Goal: Task Accomplishment & Management: Manage account settings

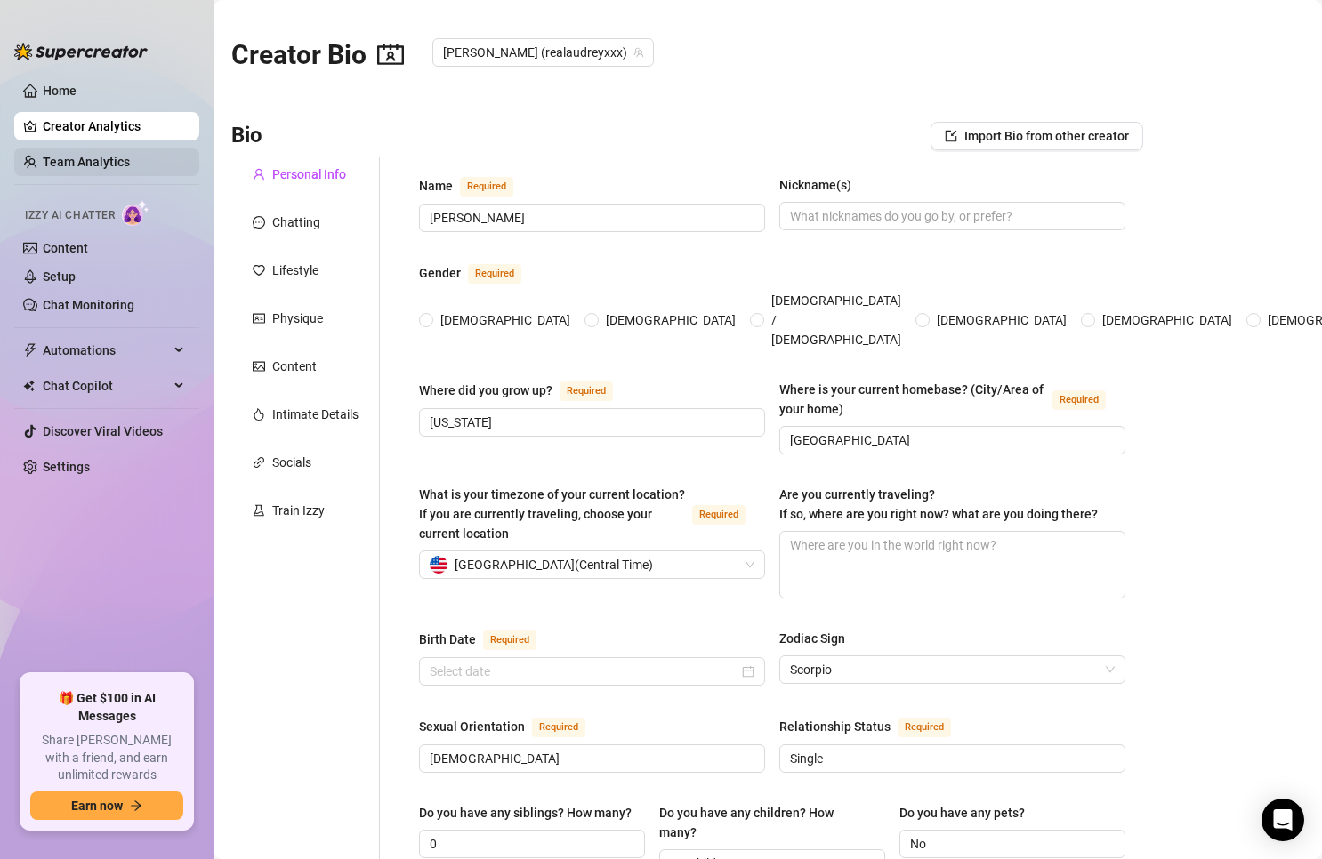
radio input "true"
type input "[DATE]"
click at [47, 278] on link "Setup" at bounding box center [59, 277] width 33 height 14
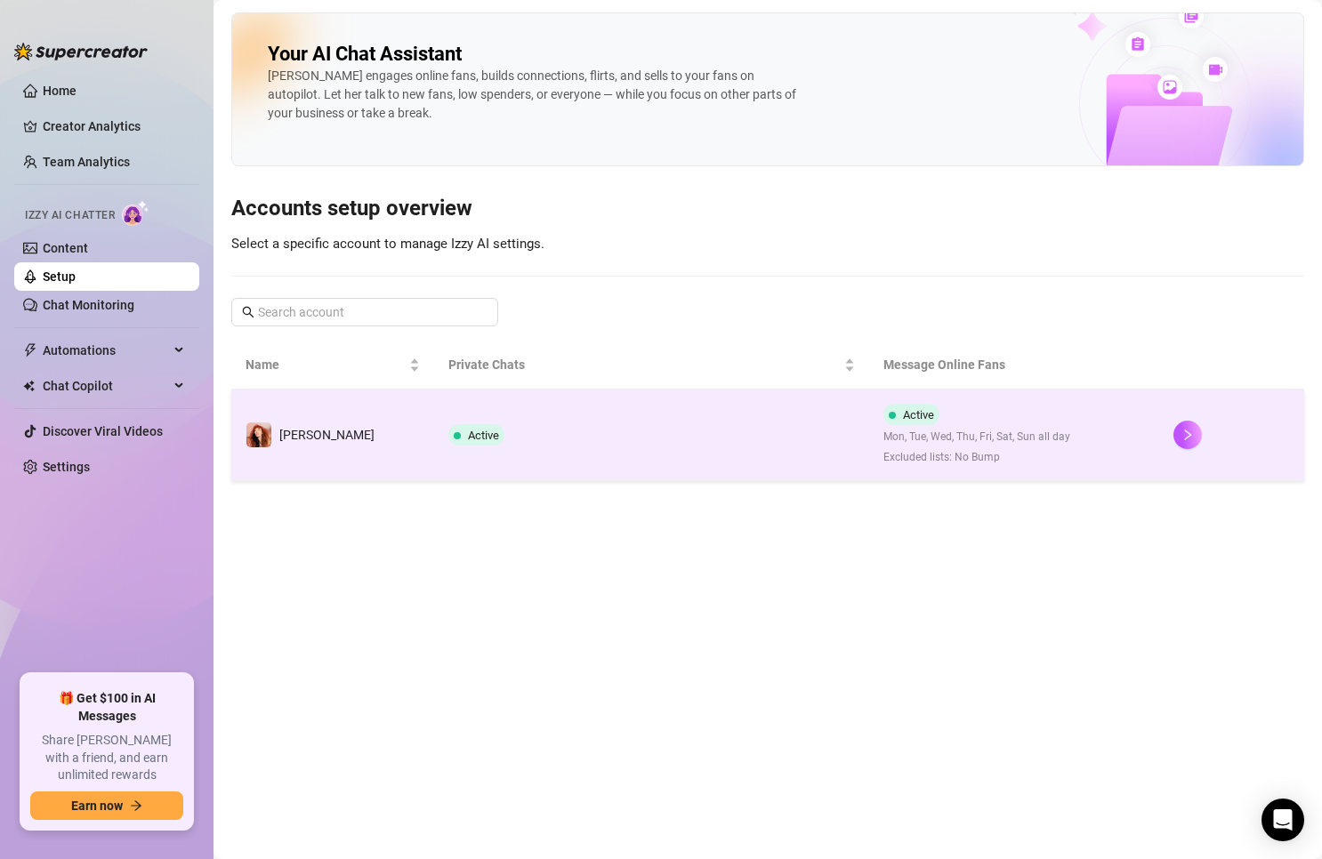
click at [311, 424] on div "[PERSON_NAME]" at bounding box center [309, 435] width 129 height 27
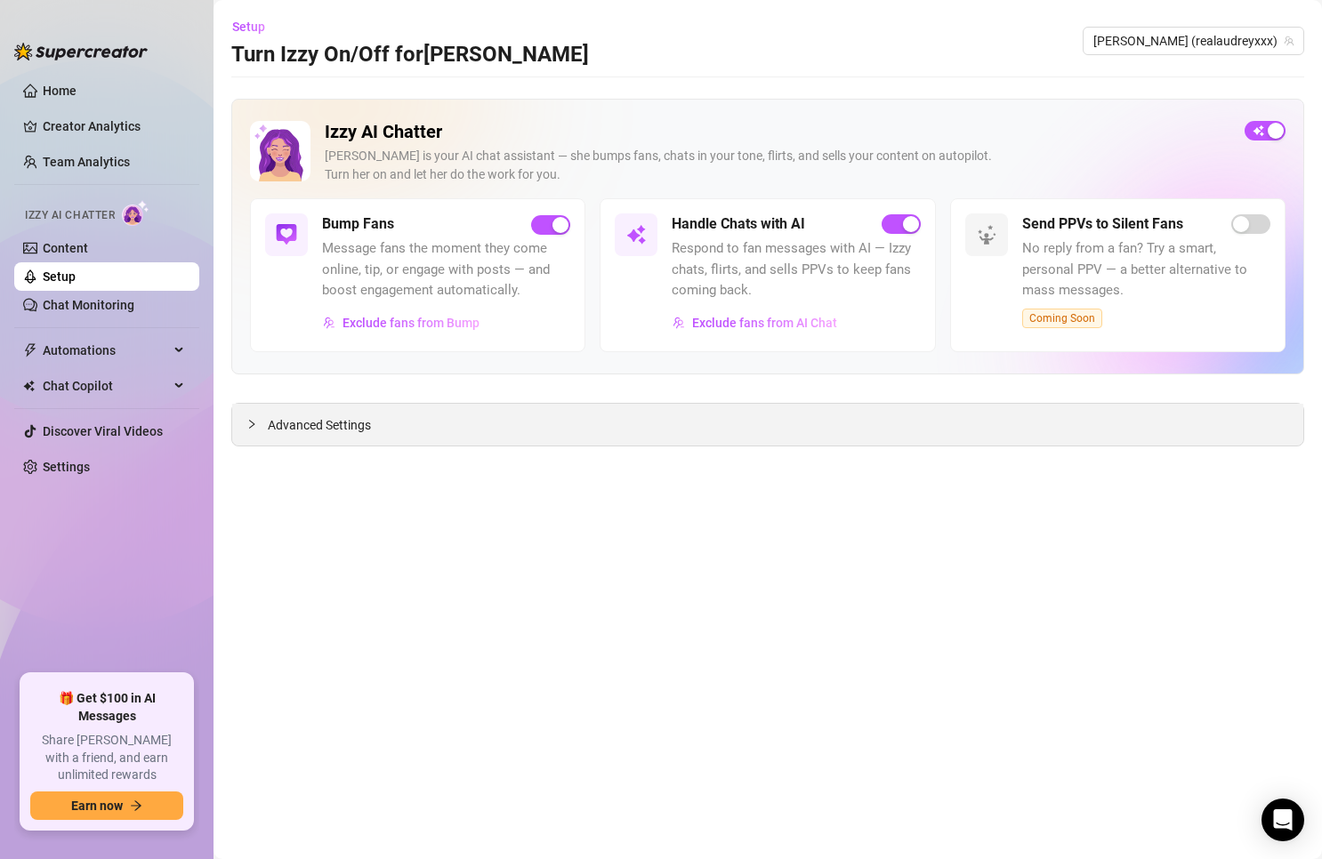
click at [322, 438] on div "Advanced Settings" at bounding box center [767, 425] width 1071 height 42
click at [339, 415] on span "Advanced Settings" at bounding box center [319, 425] width 103 height 20
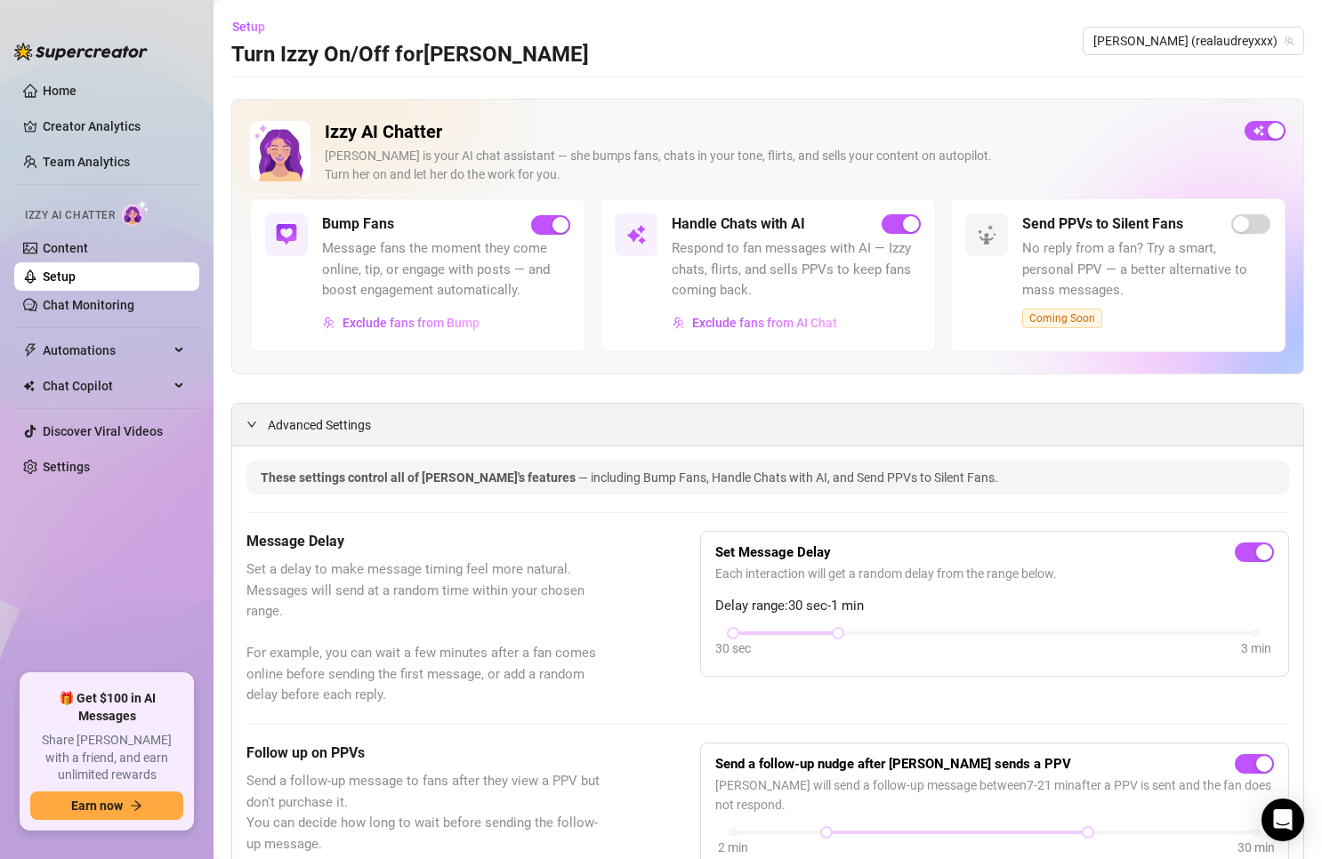
click at [257, 427] on div at bounding box center [256, 424] width 21 height 20
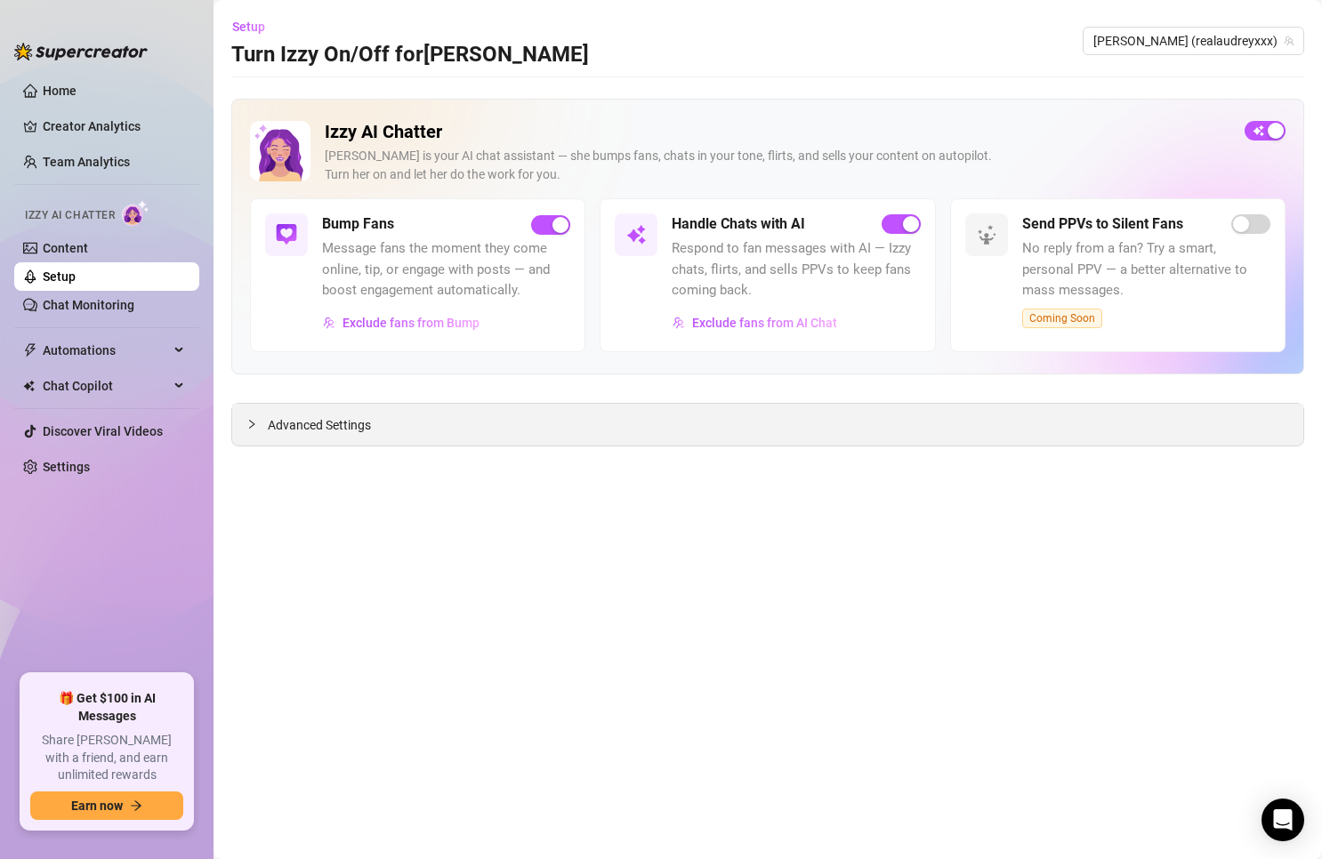
click at [257, 427] on div at bounding box center [256, 424] width 21 height 20
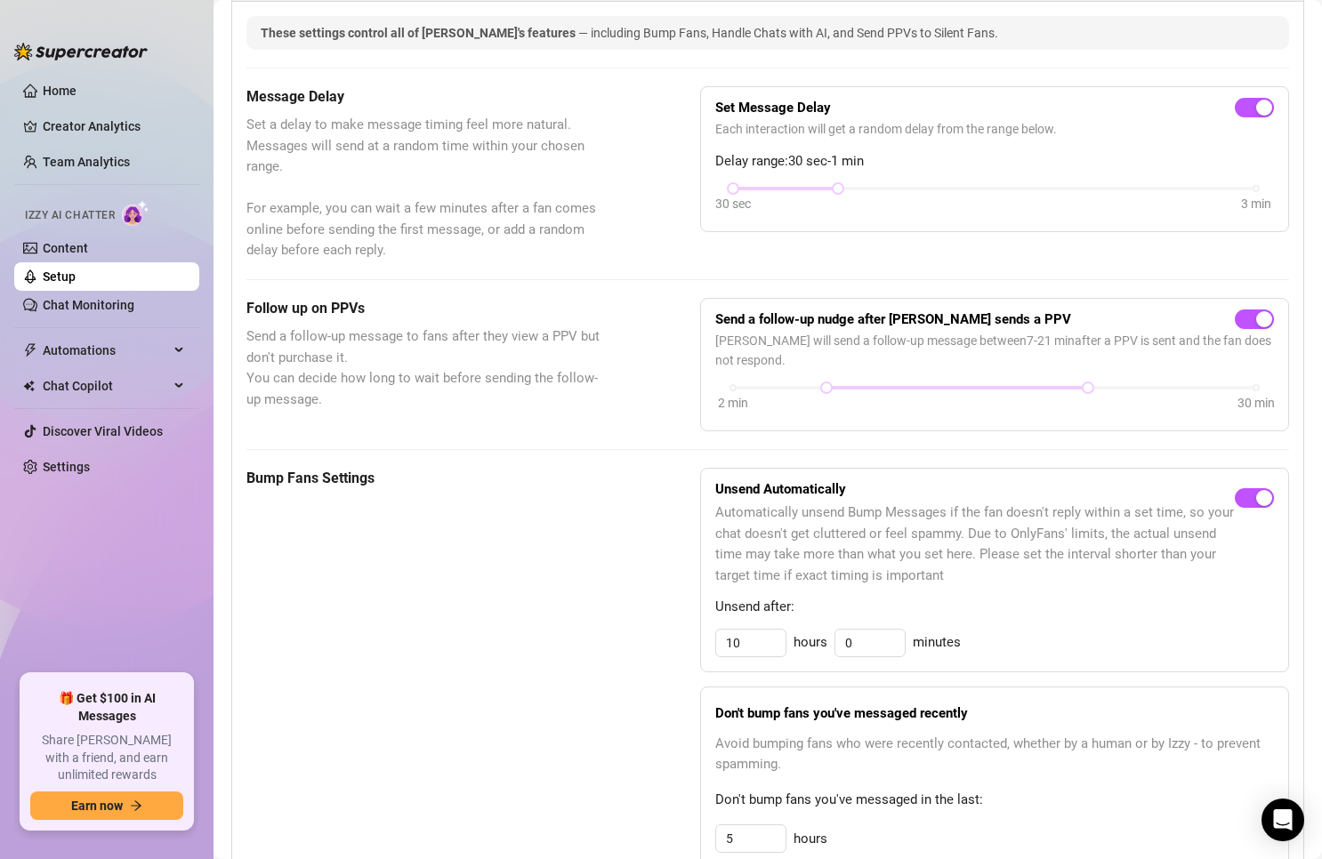
scroll to position [623, 0]
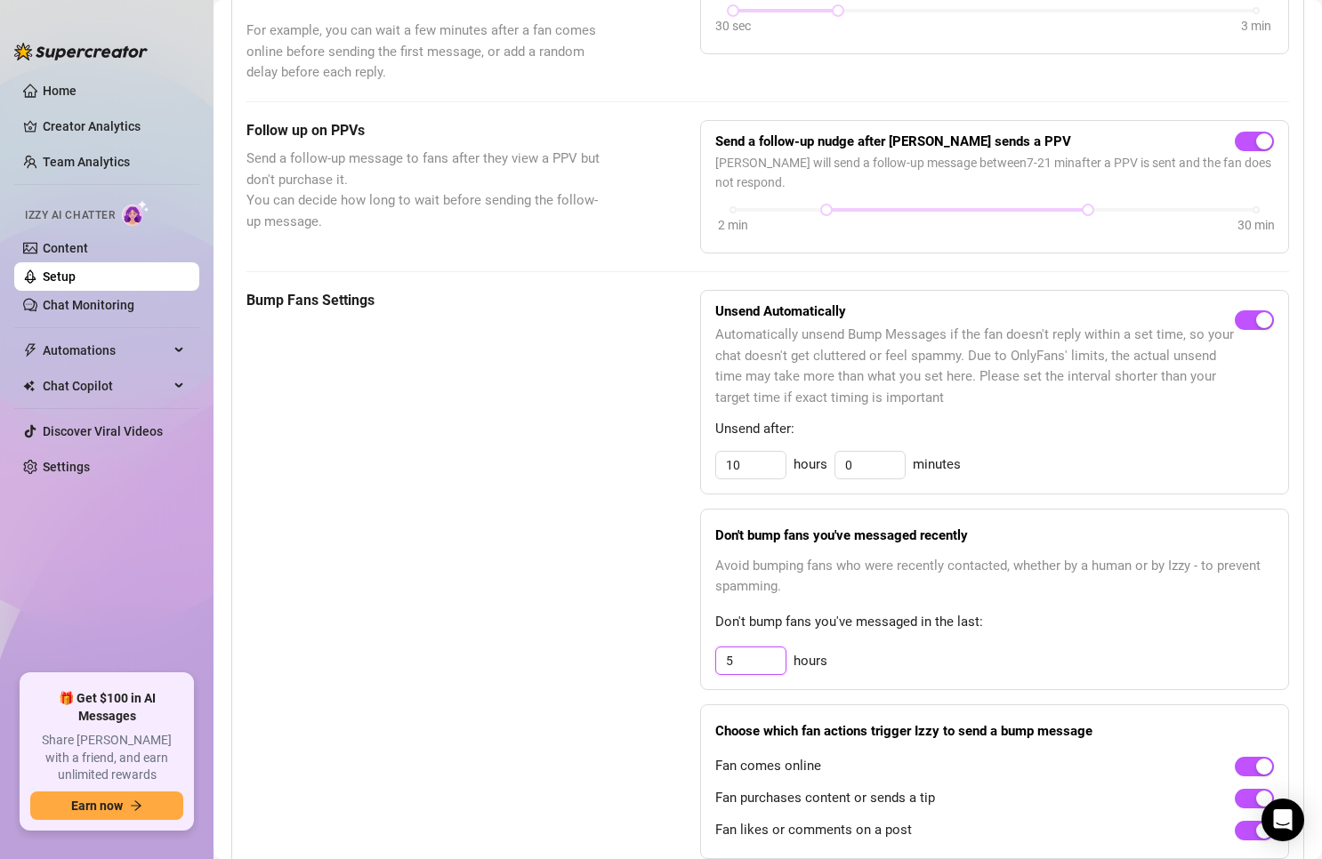
drag, startPoint x: 742, startPoint y: 653, endPoint x: 659, endPoint y: 647, distance: 83.0
click at [659, 647] on div "Bump Fans Settings Unsend Automatically Automatically unsend Bump Messages if t…" at bounding box center [767, 575] width 1042 height 570
type input "8"
click at [508, 600] on div "Bump Fans Settings" at bounding box center [428, 575] width 365 height 570
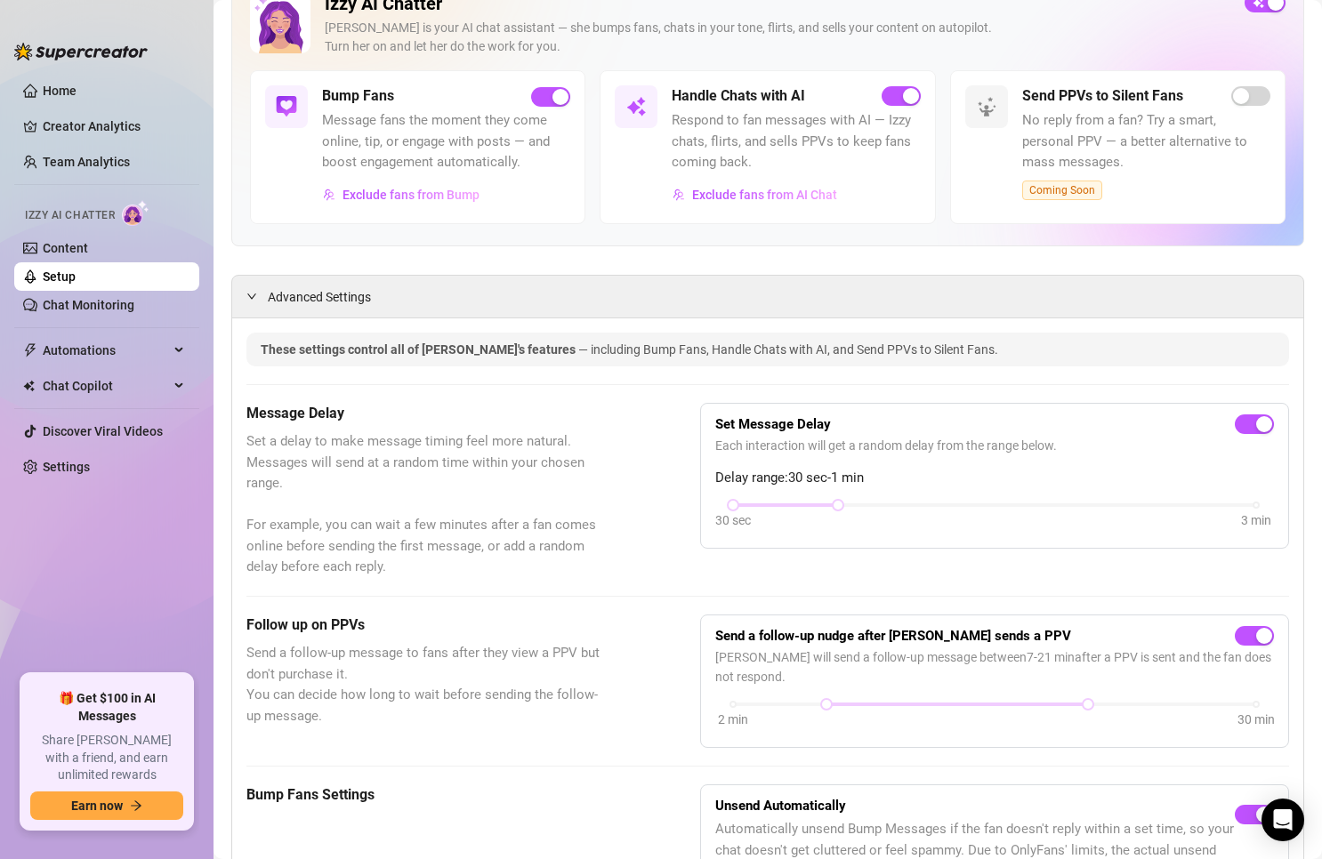
scroll to position [0, 0]
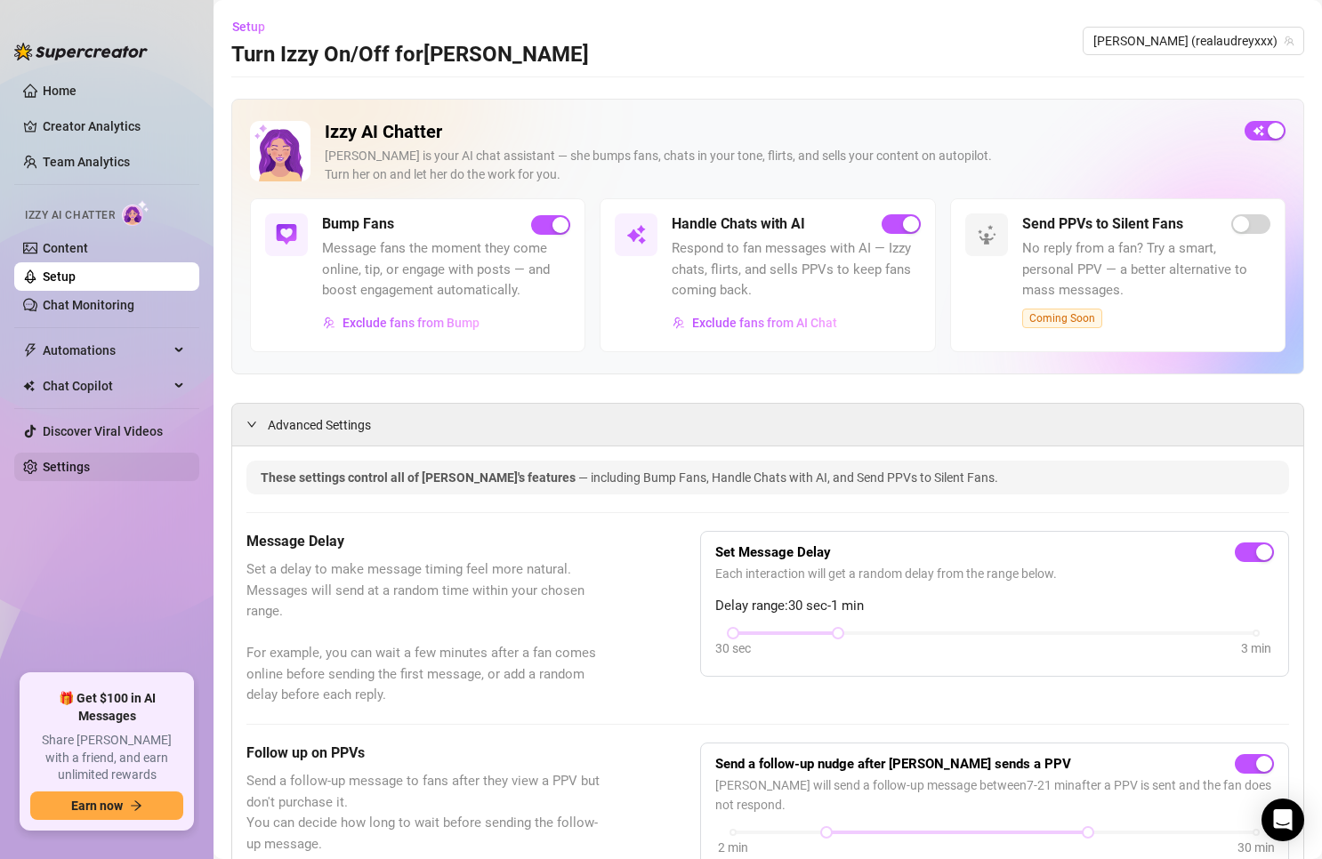
click at [60, 469] on link "Settings" at bounding box center [66, 467] width 47 height 14
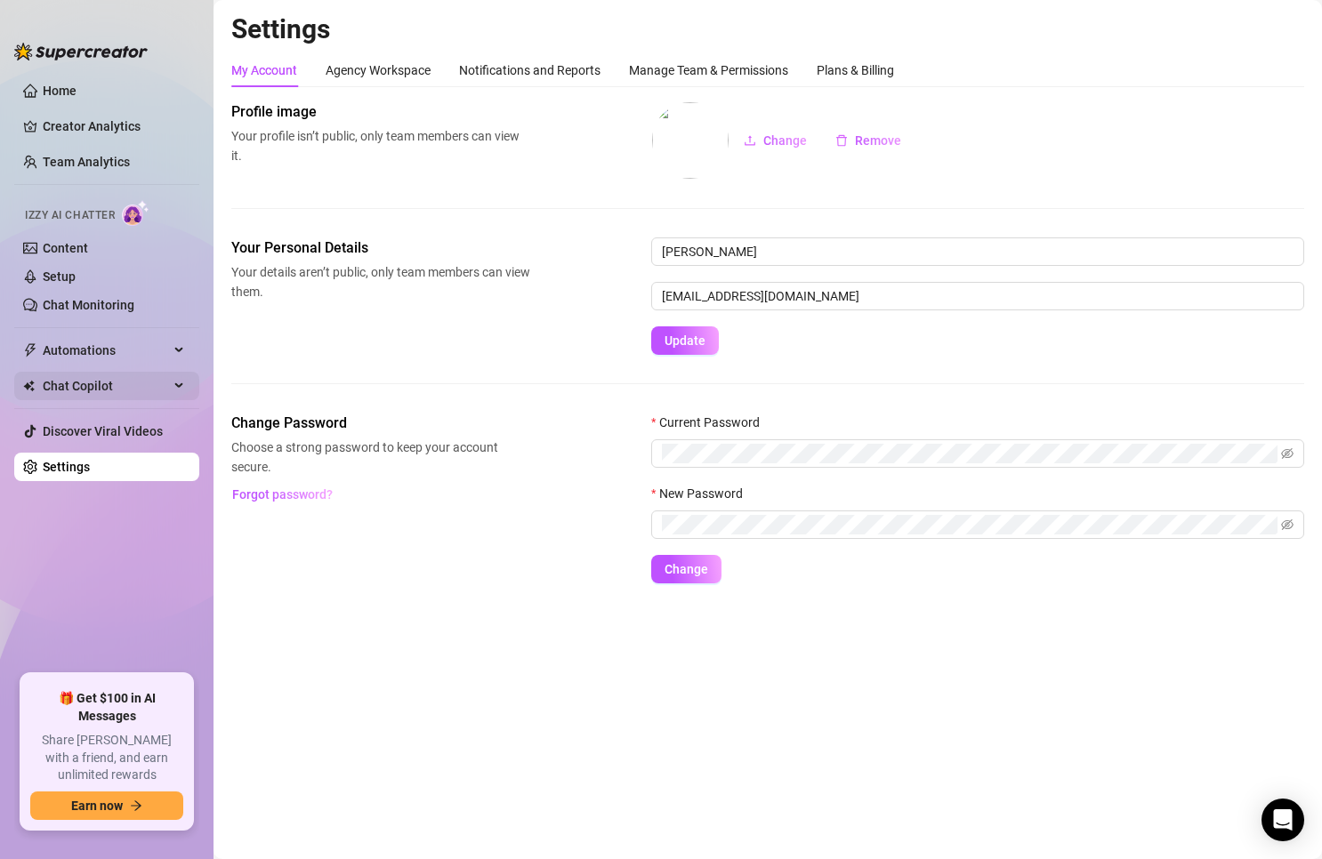
click at [71, 390] on span "Chat Copilot" at bounding box center [106, 386] width 126 height 28
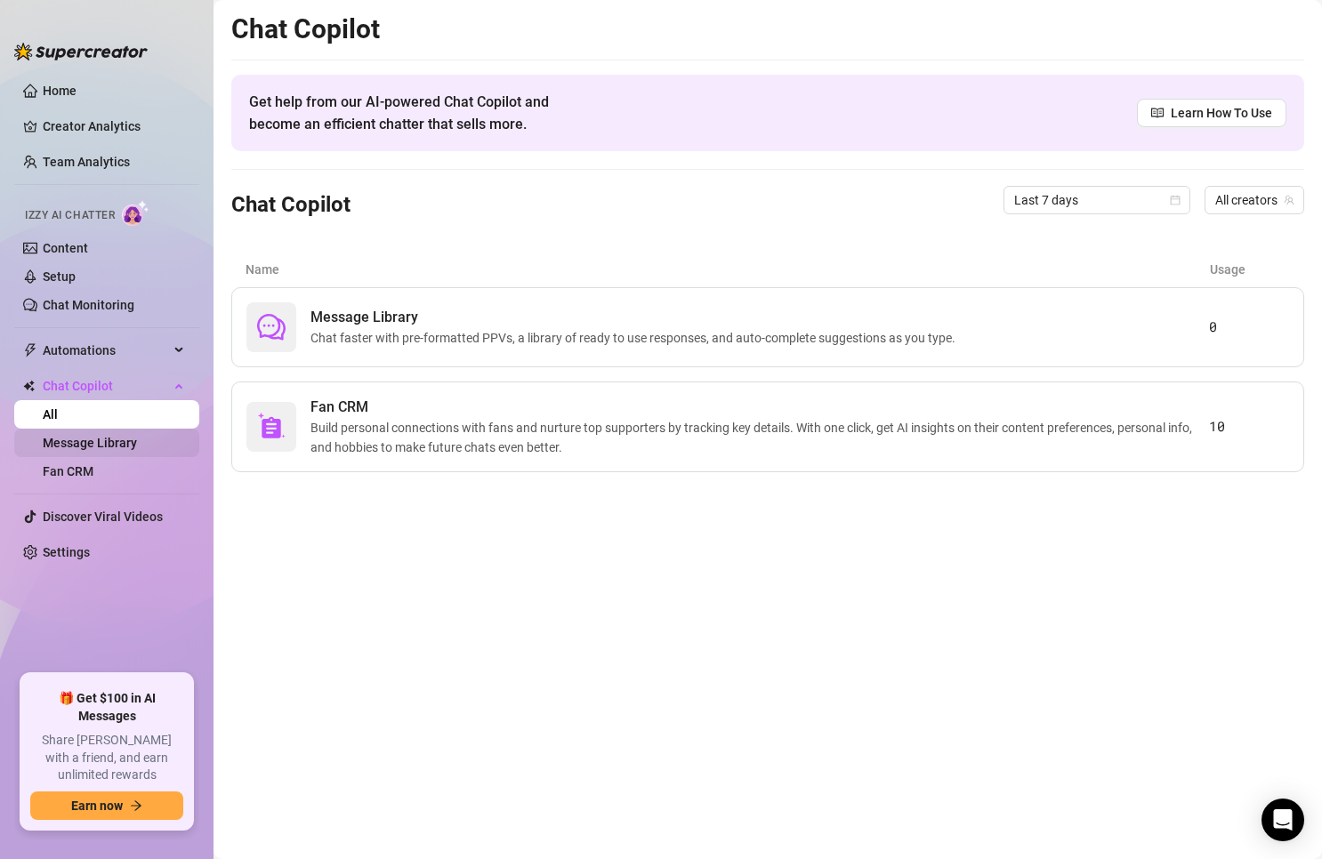
drag, startPoint x: 137, startPoint y: 380, endPoint x: 112, endPoint y: 438, distance: 62.9
click at [117, 436] on li "Chat Copilot All Message Library Fan CRM" at bounding box center [106, 429] width 185 height 114
click at [106, 445] on link "Message Library" at bounding box center [90, 443] width 94 height 14
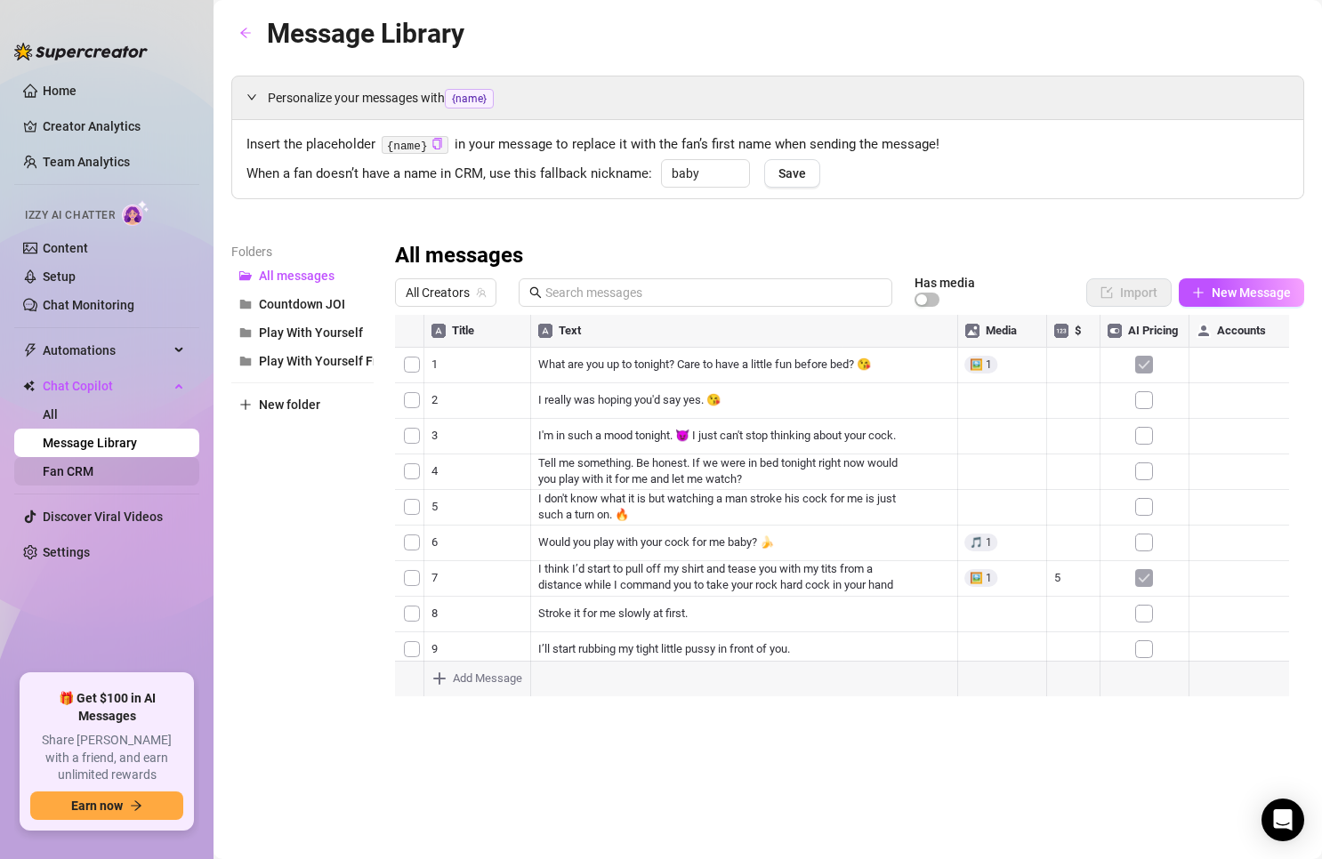
click at [86, 467] on link "Fan CRM" at bounding box center [68, 471] width 51 height 14
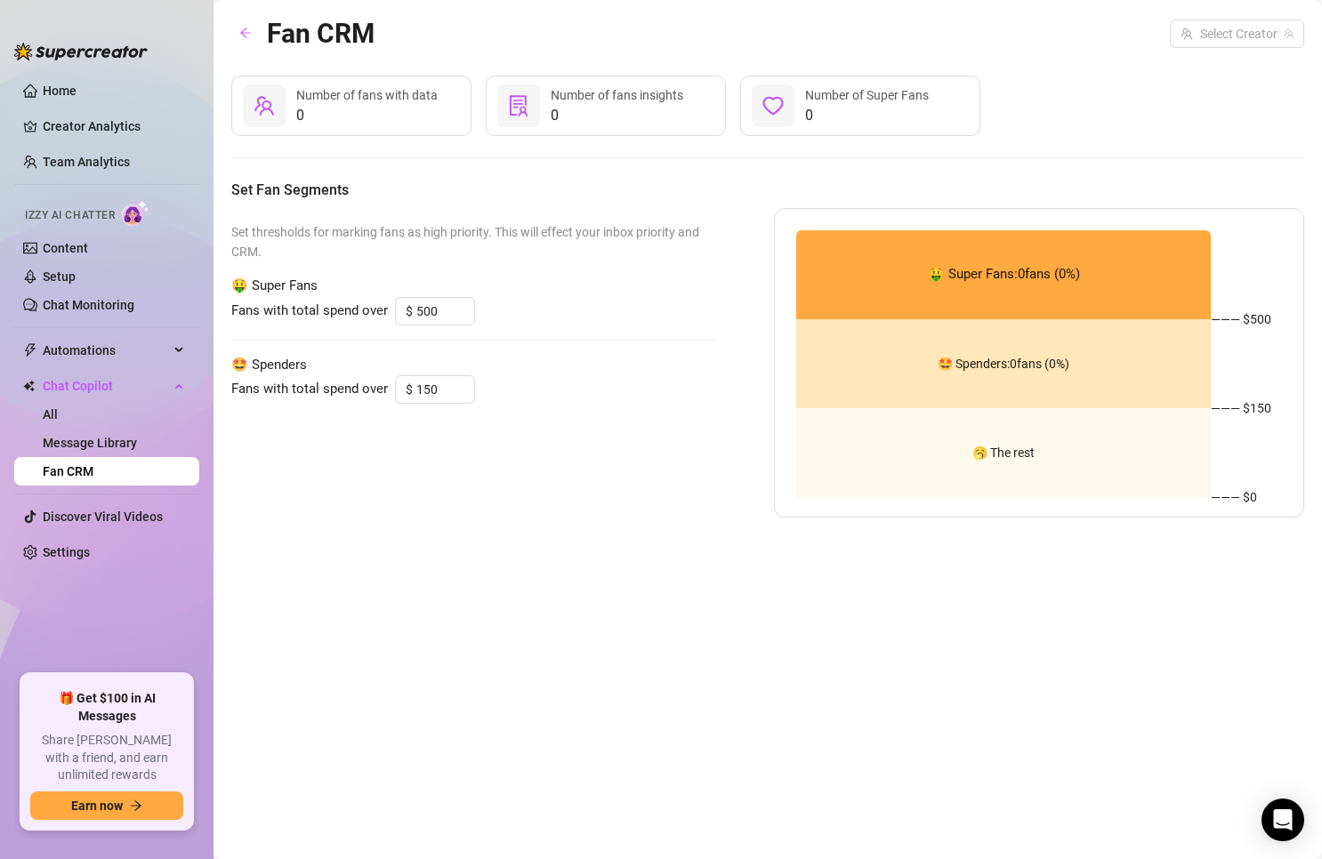
type input "200"
type input "50"
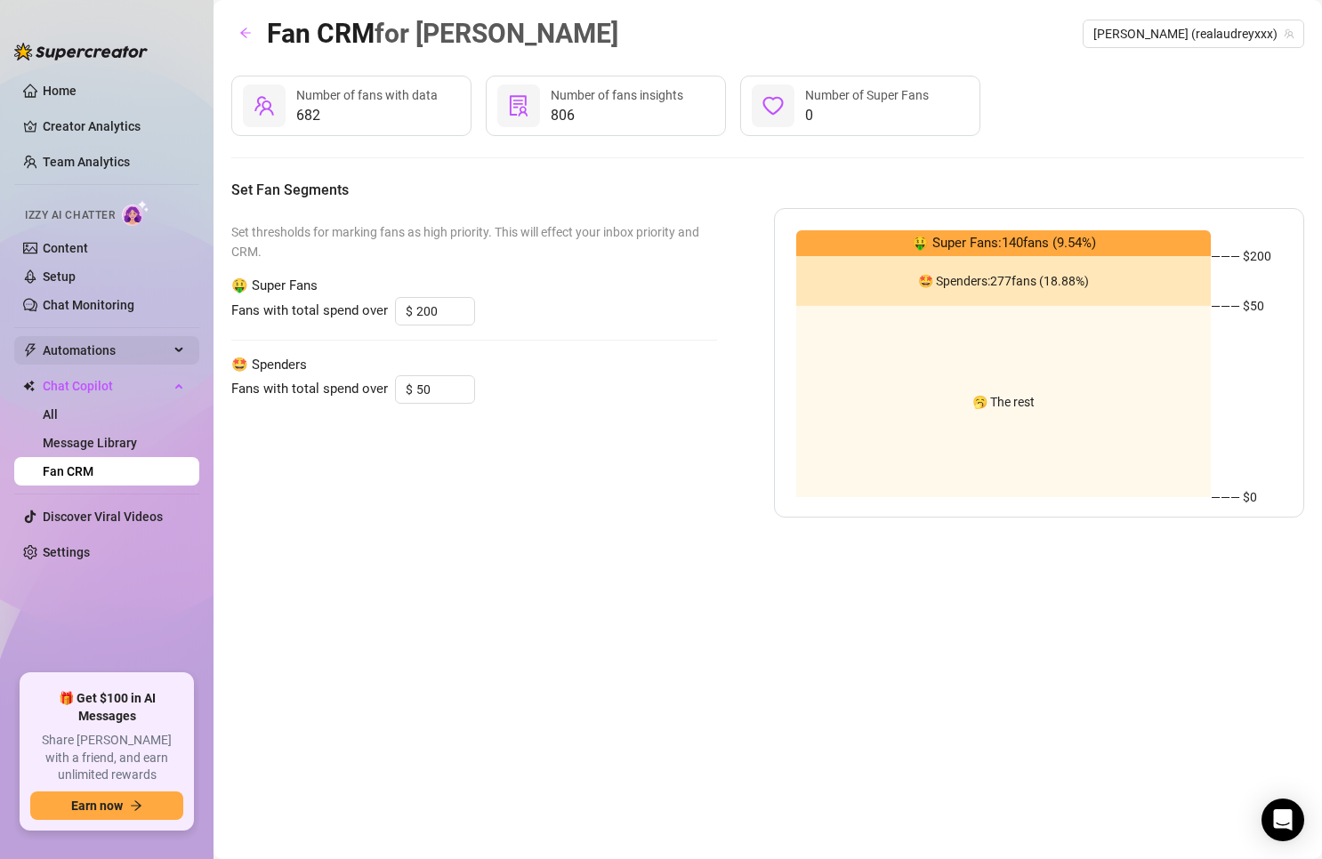
click at [90, 356] on span "Automations" at bounding box center [106, 350] width 126 height 28
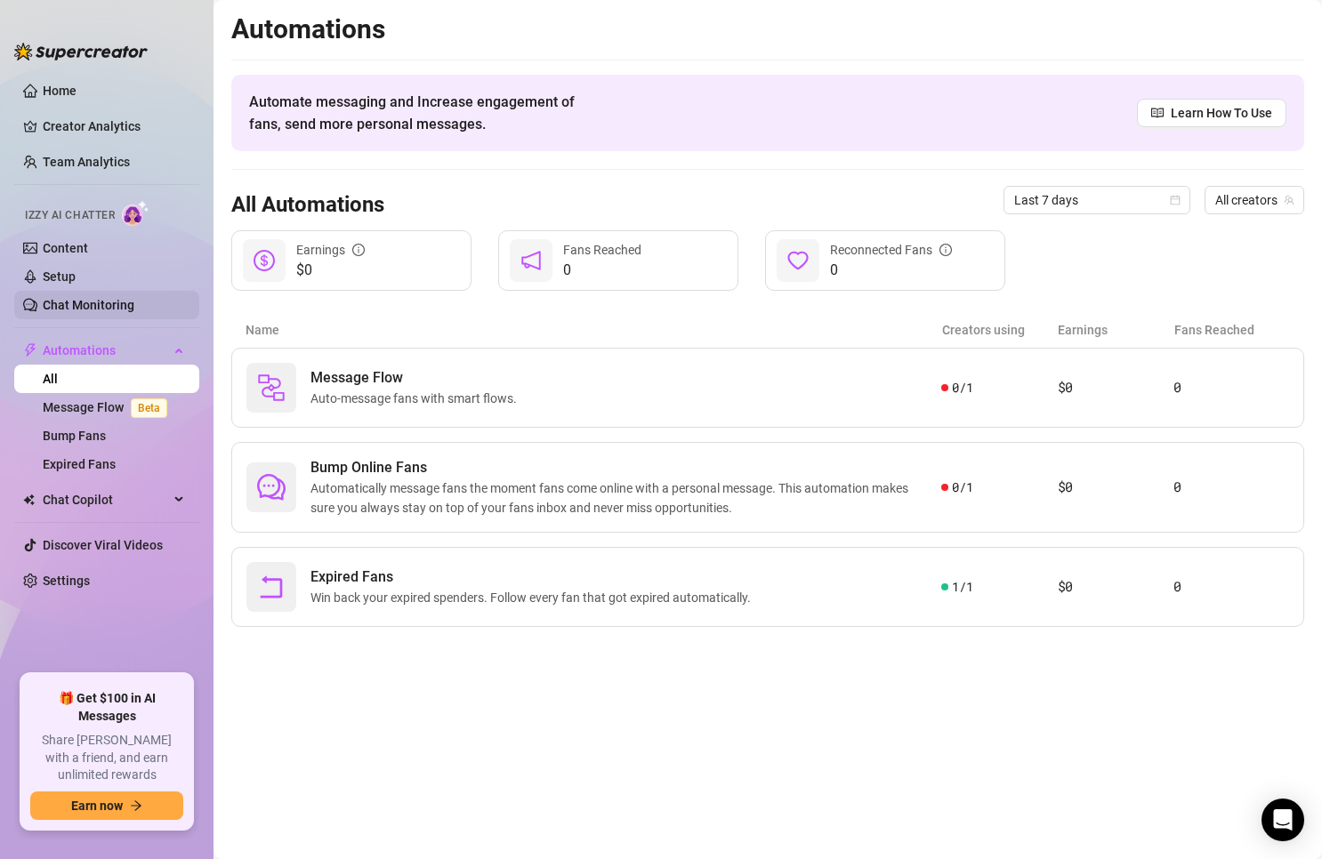
click at [43, 304] on link "Chat Monitoring" at bounding box center [89, 305] width 92 height 14
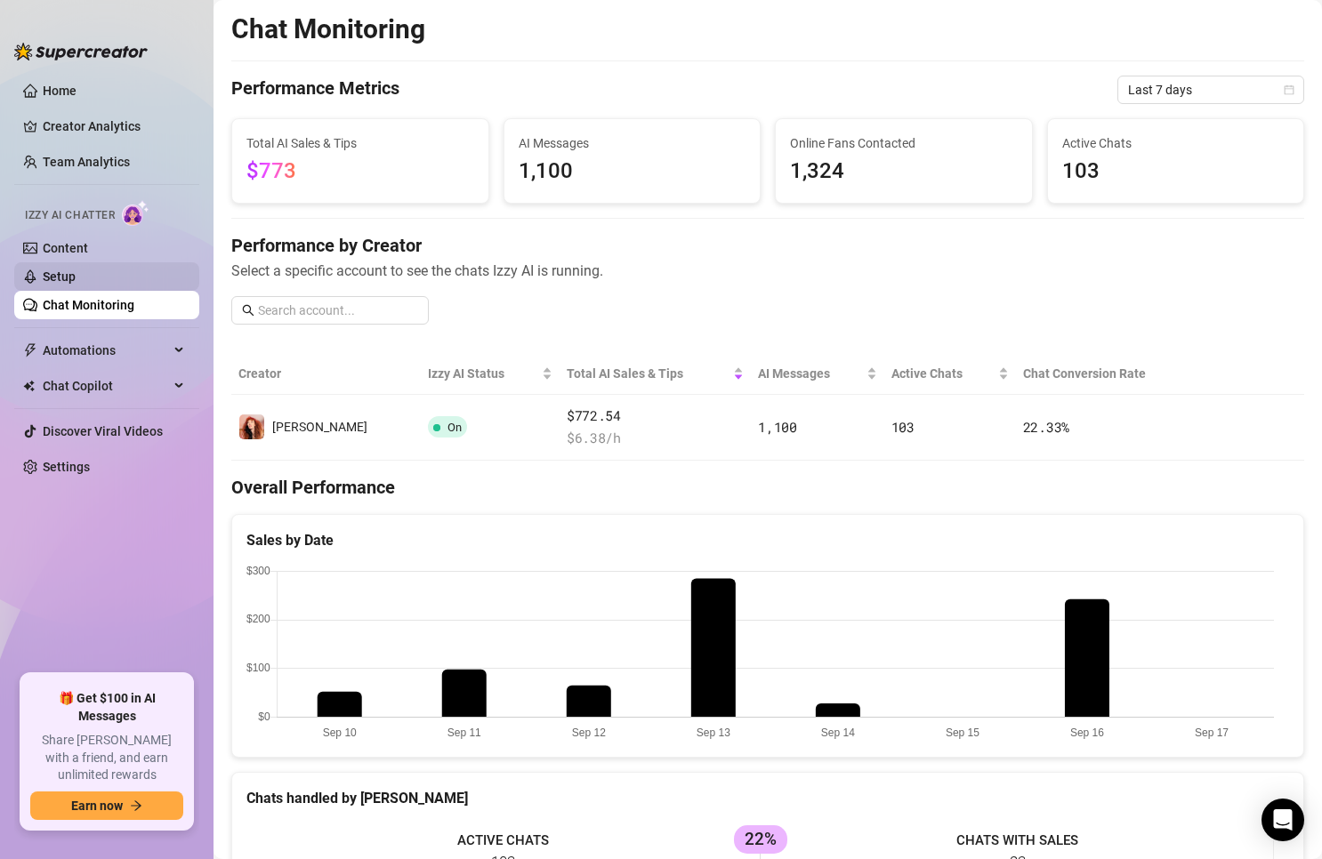
click at [62, 270] on link "Setup" at bounding box center [59, 277] width 33 height 14
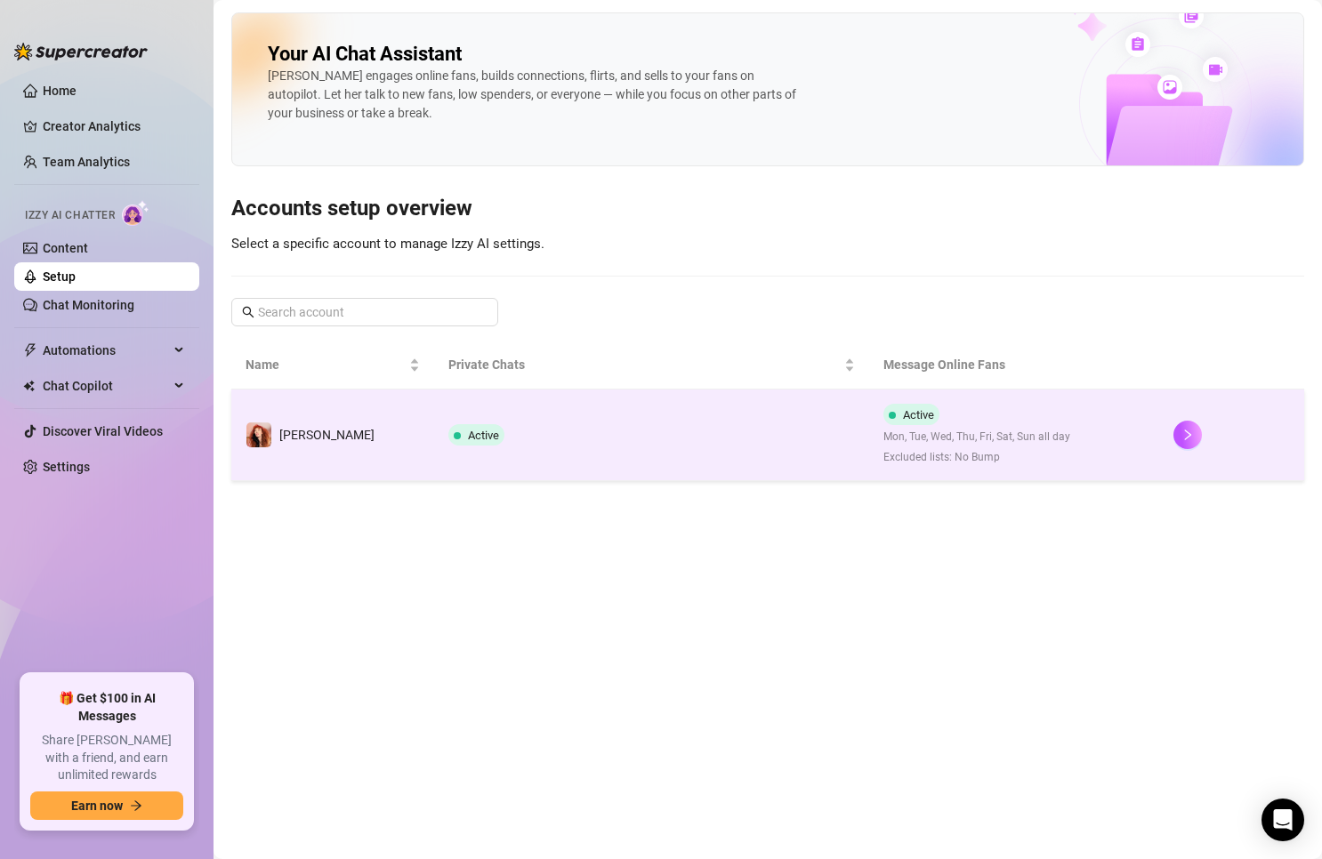
click at [326, 442] on td "[PERSON_NAME]" at bounding box center [332, 436] width 203 height 92
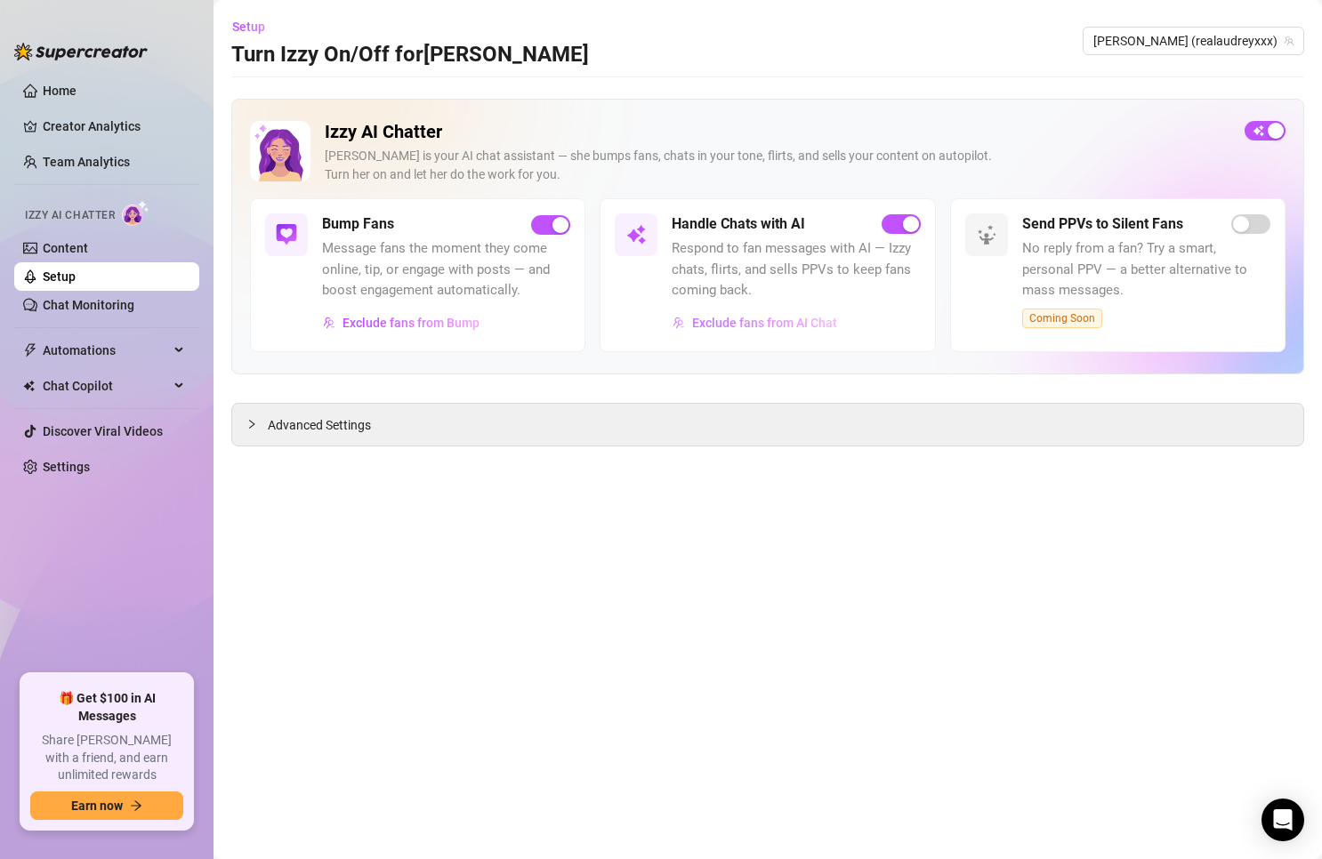
click at [753, 329] on span "Exclude fans from AI Chat" at bounding box center [764, 323] width 145 height 14
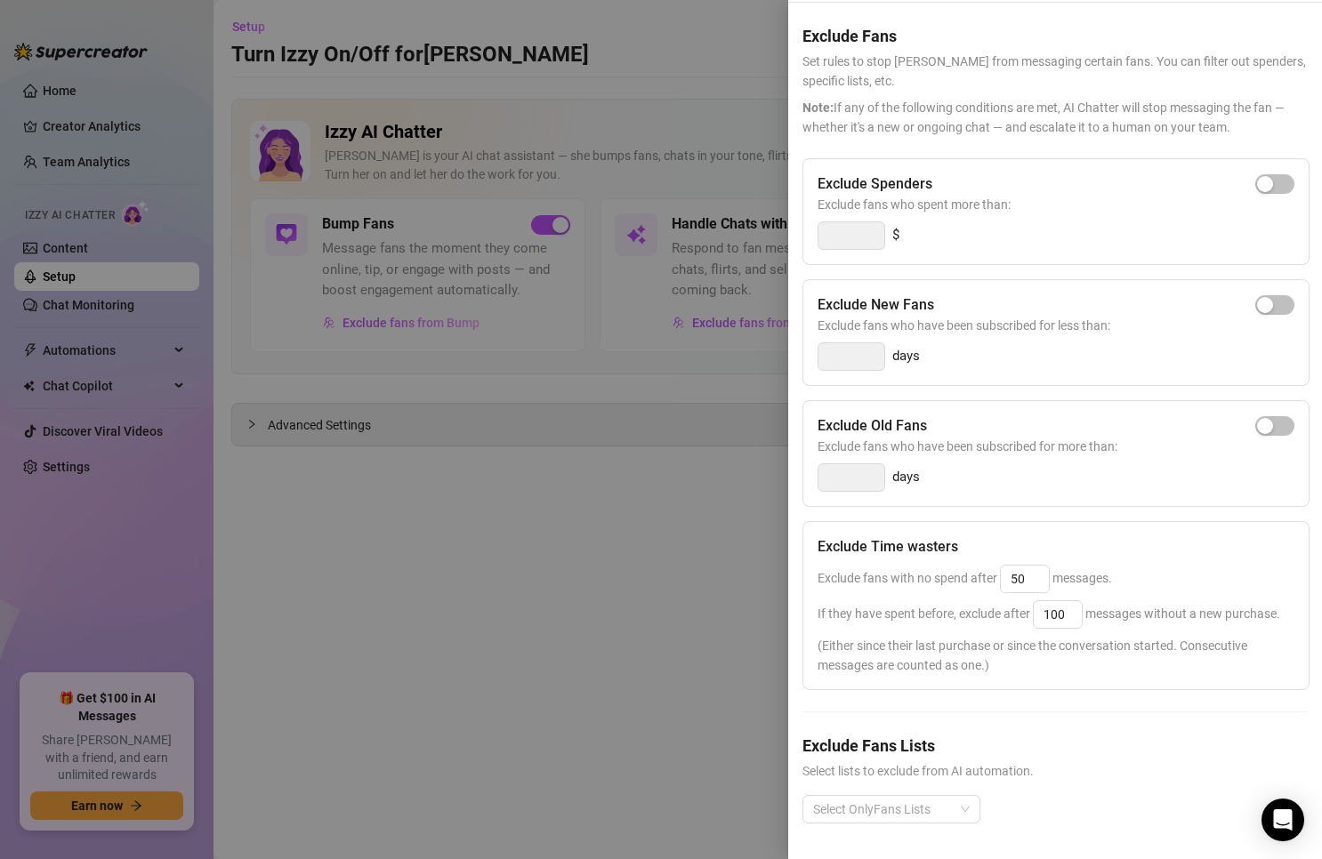
scroll to position [91, 0]
click at [1025, 566] on input "50" at bounding box center [1025, 579] width 48 height 27
type input "100"
click at [1052, 601] on input "100" at bounding box center [1058, 614] width 48 height 27
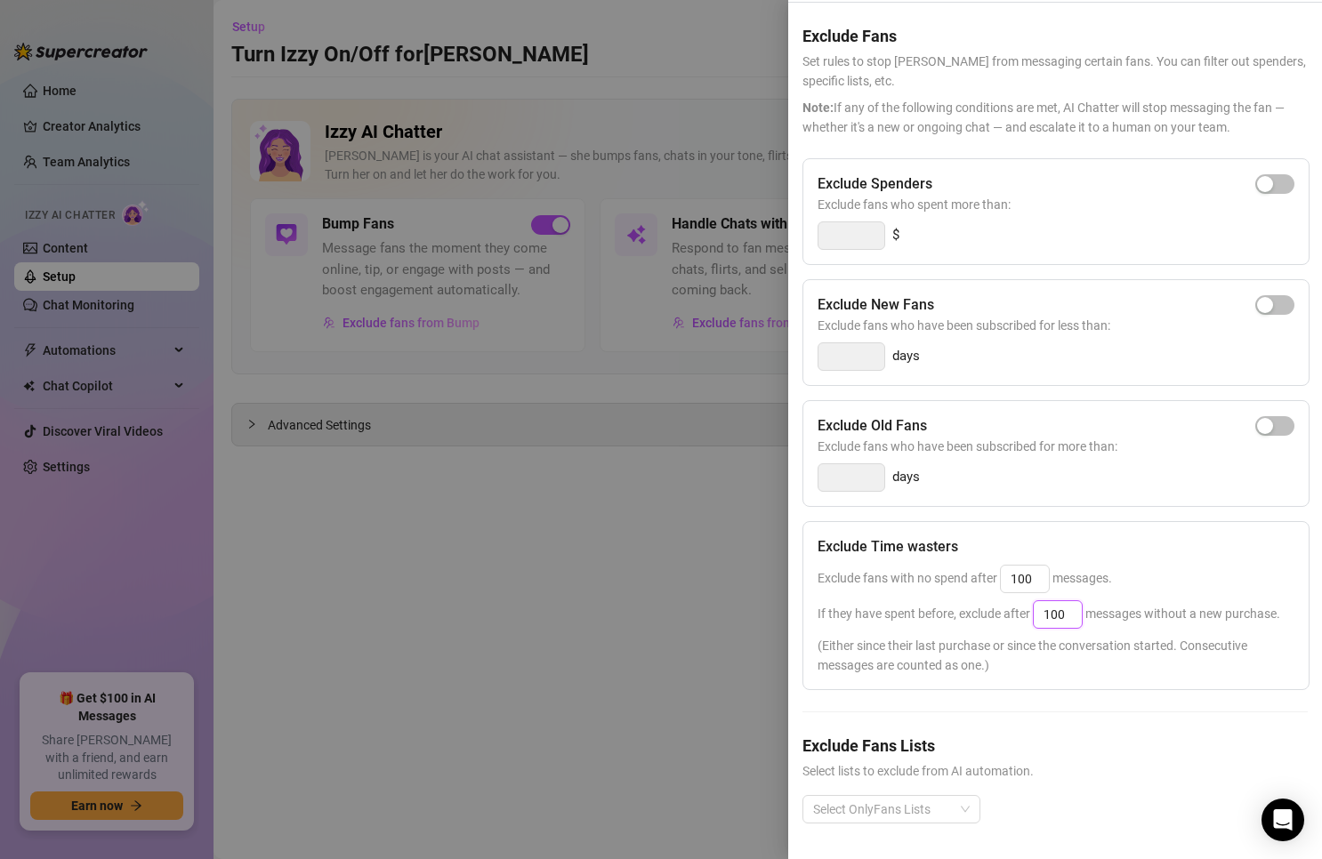
click at [1052, 601] on input "100" at bounding box center [1058, 614] width 48 height 27
click at [1052, 601] on input "500" at bounding box center [1058, 614] width 48 height 27
type input "300"
click at [969, 600] on div "If they have spent before, exclude after 300 messages without a new purchase." at bounding box center [1055, 614] width 477 height 28
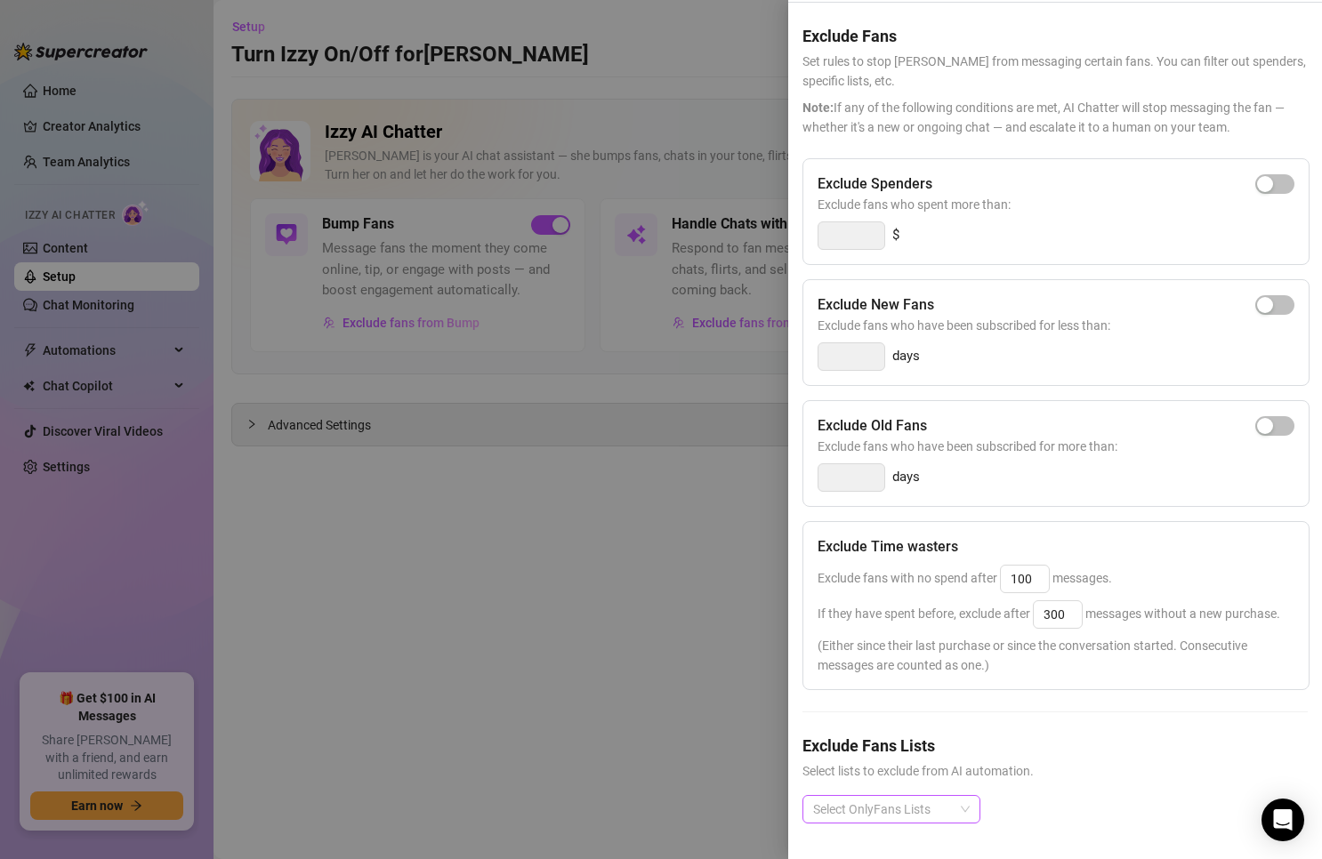
click at [876, 801] on div at bounding box center [882, 809] width 152 height 25
click at [1139, 742] on h5 "Exclude Fans Lists" at bounding box center [1054, 746] width 505 height 24
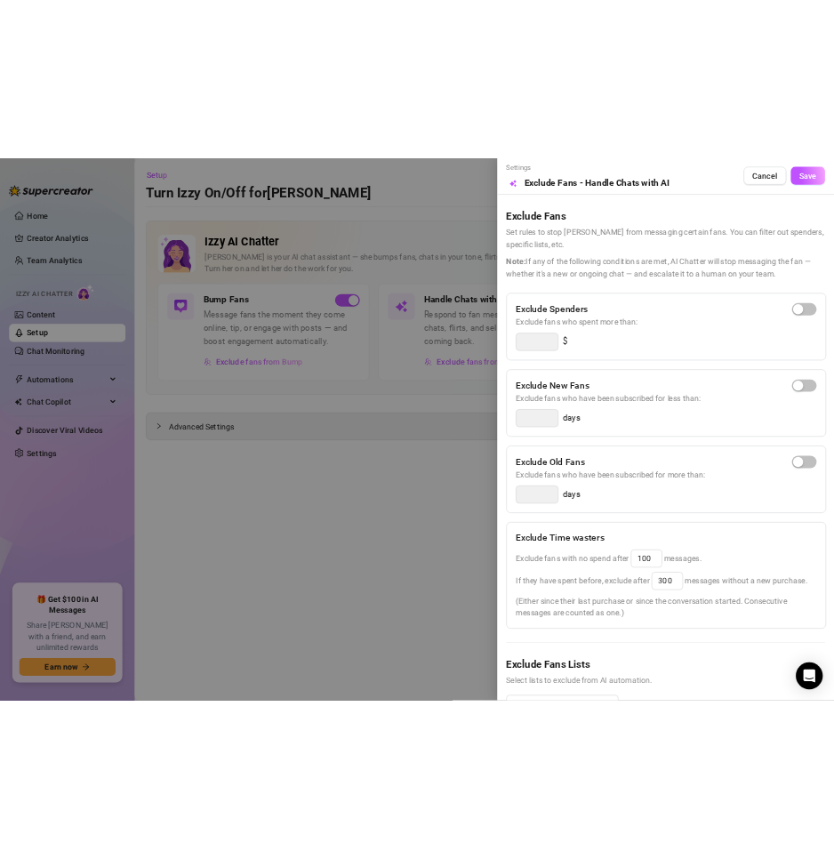
scroll to position [0, 0]
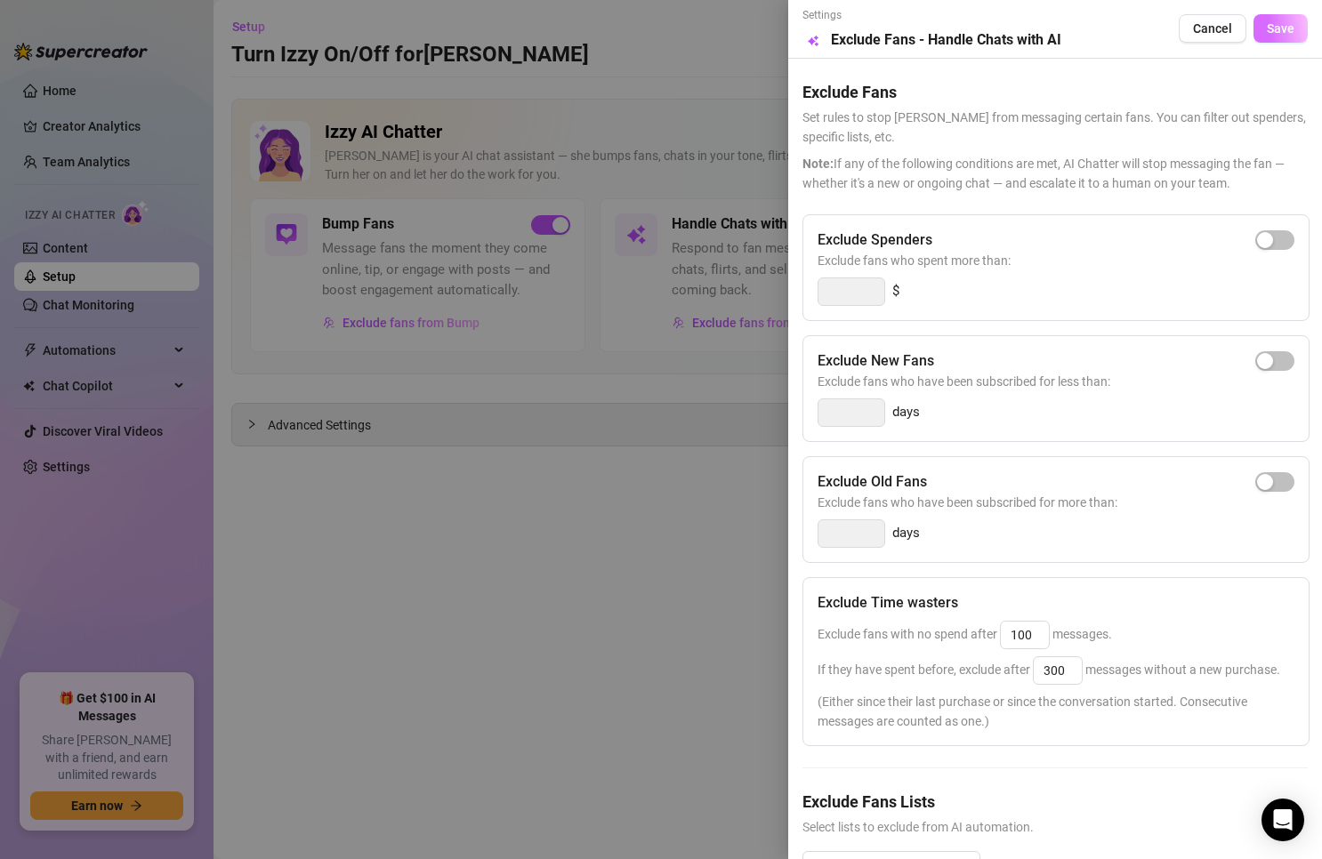
click at [1267, 30] on span "Save" at bounding box center [1281, 28] width 28 height 14
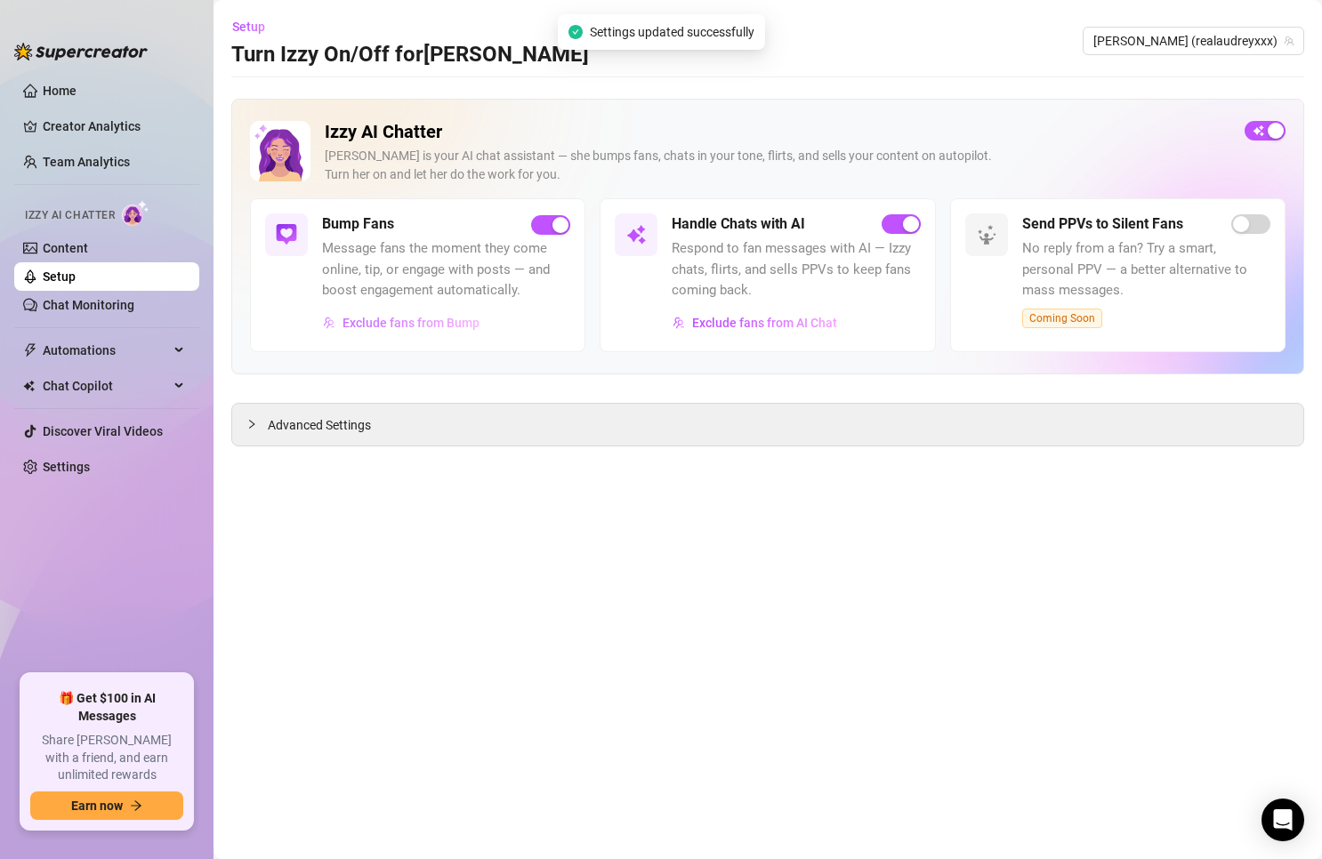
click at [424, 330] on span "Exclude fans from Bump" at bounding box center [410, 323] width 137 height 14
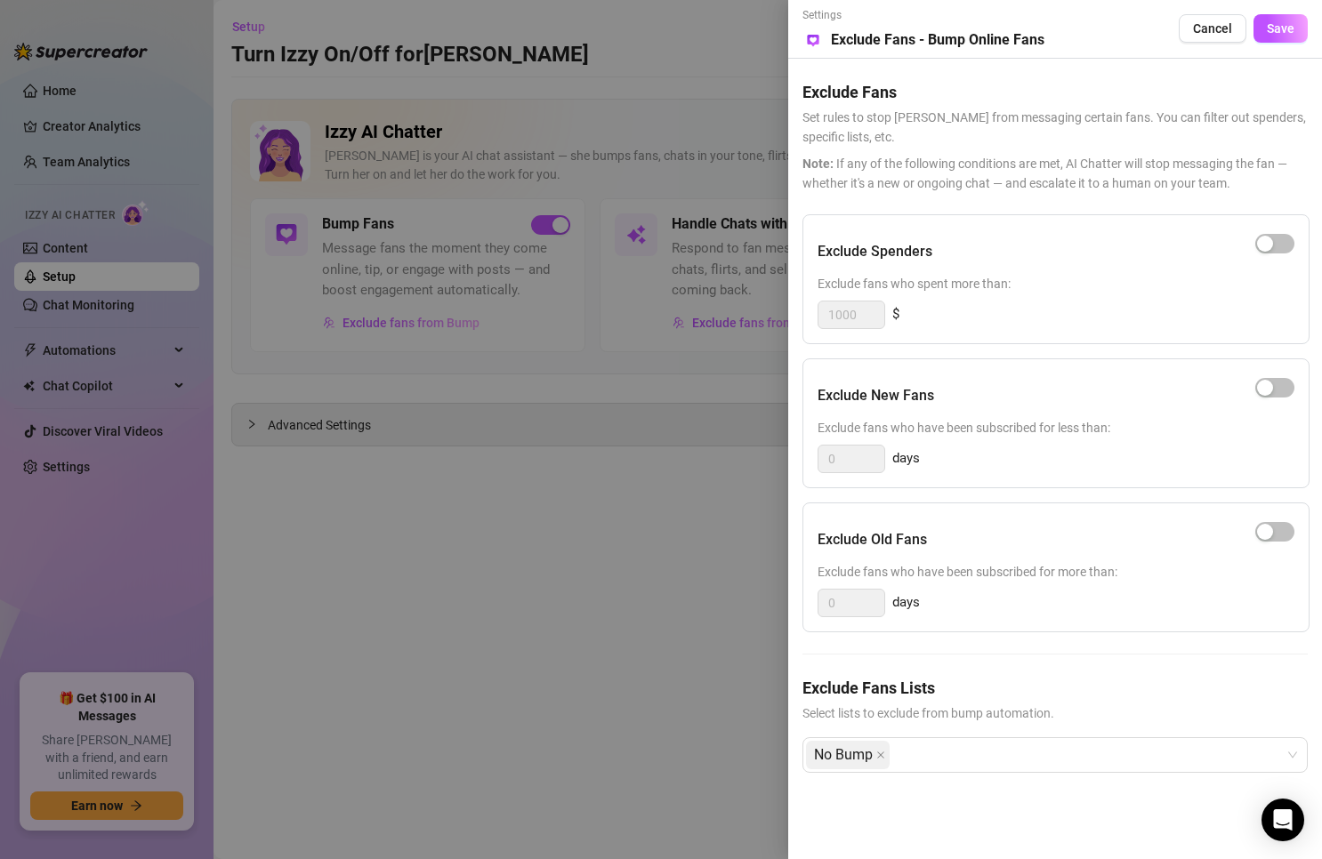
click at [528, 467] on div at bounding box center [661, 429] width 1322 height 859
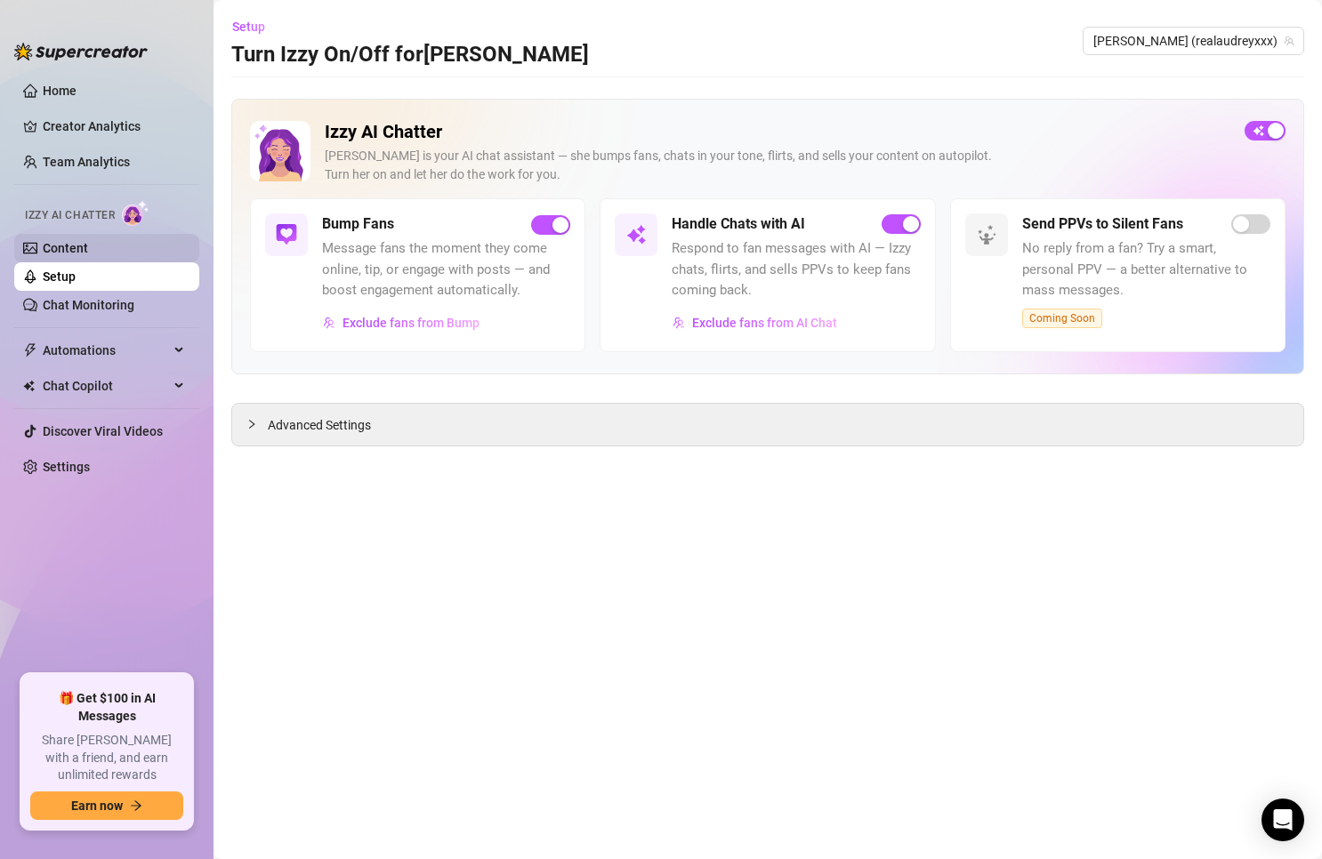
click at [88, 244] on link "Content" at bounding box center [65, 248] width 45 height 14
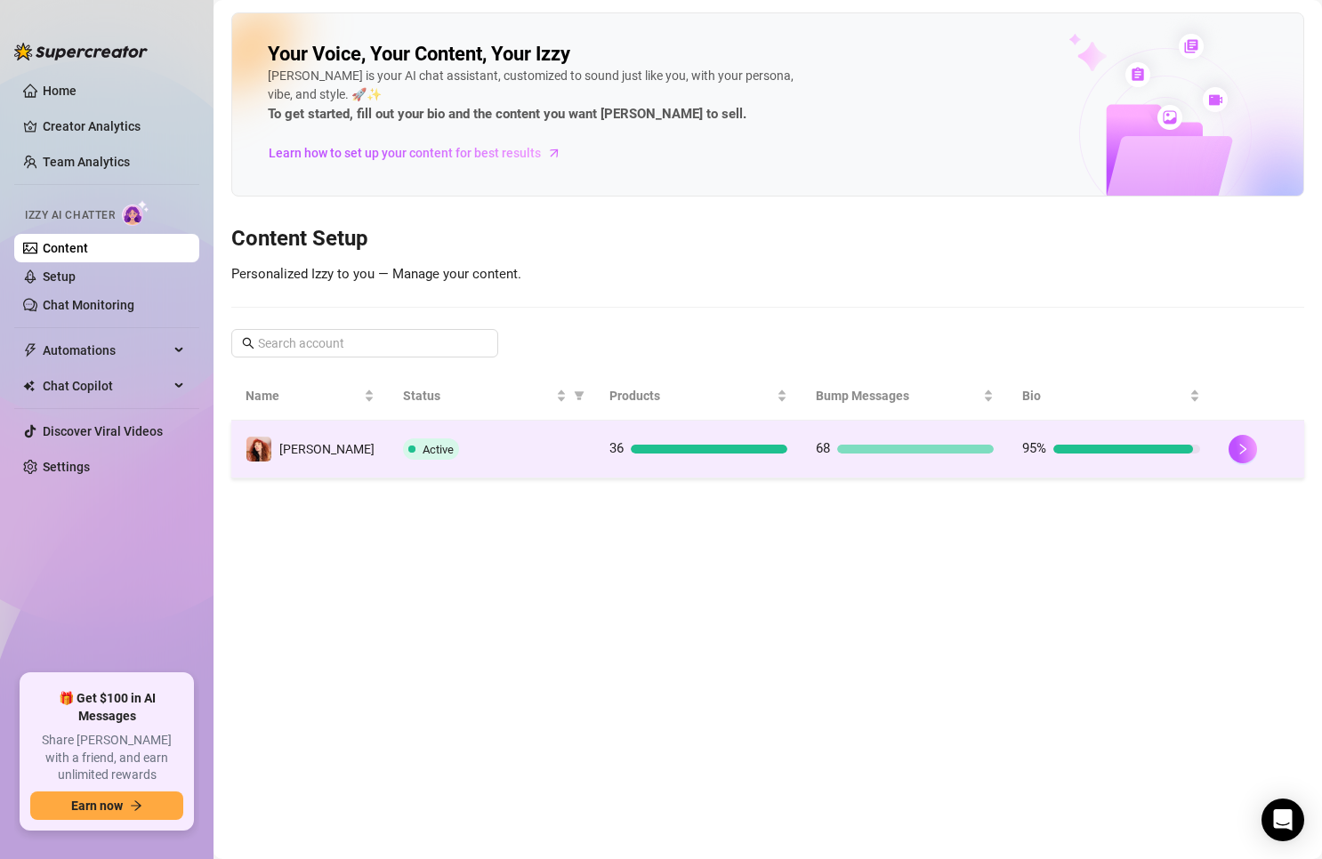
click at [389, 432] on td "Active" at bounding box center [492, 450] width 206 height 58
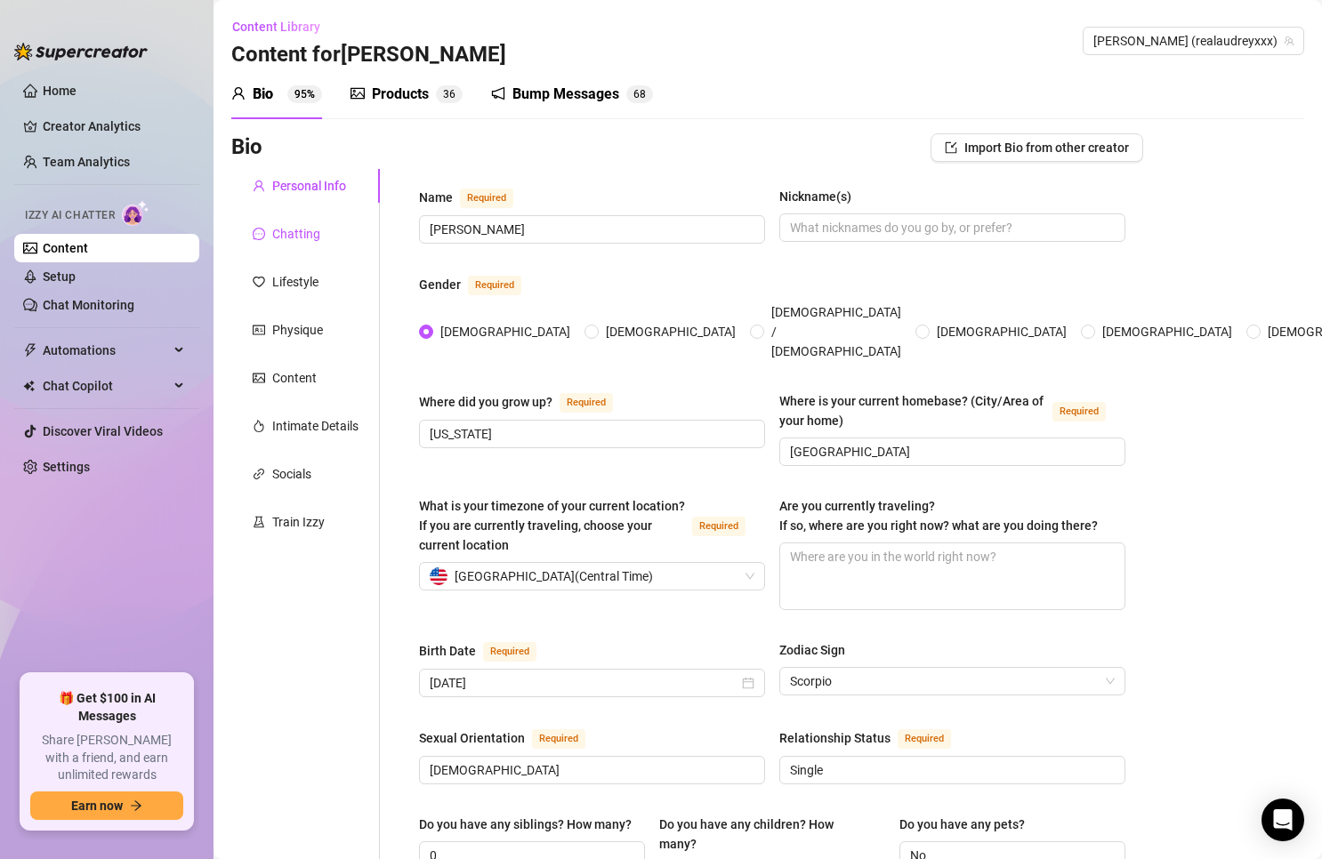
click at [312, 234] on div "Chatting" at bounding box center [296, 234] width 48 height 20
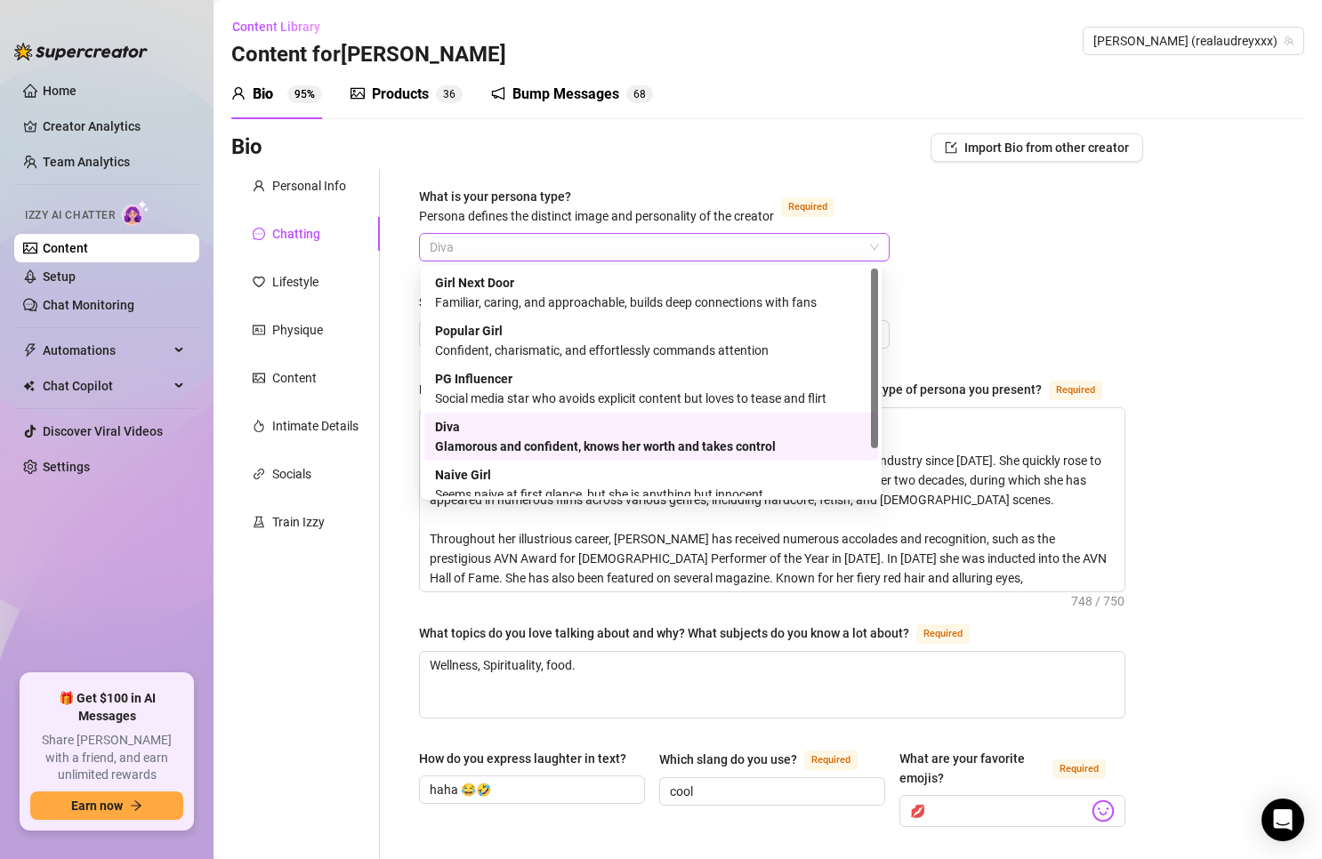
click at [526, 255] on span "Diva" at bounding box center [654, 247] width 449 height 27
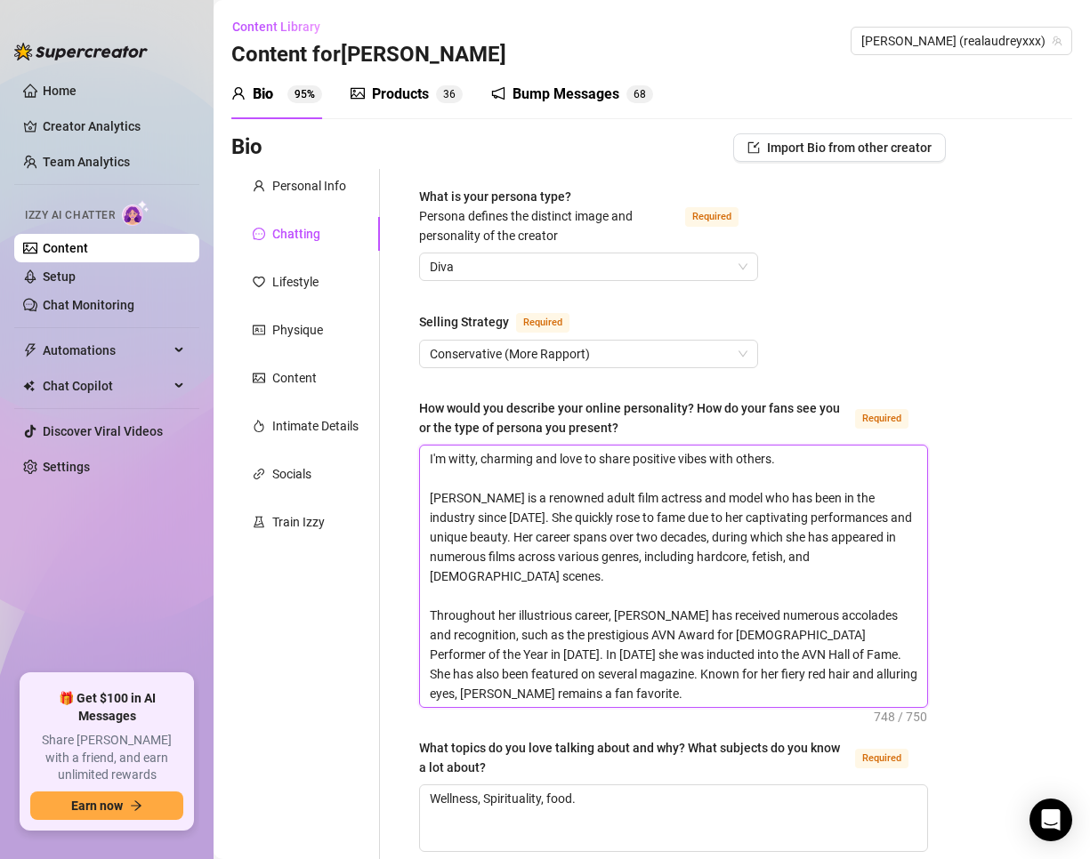
click at [609, 527] on textarea "I'm witty, charming and love to share positive vibes with others. [PERSON_NAME]…" at bounding box center [673, 576] width 507 height 261
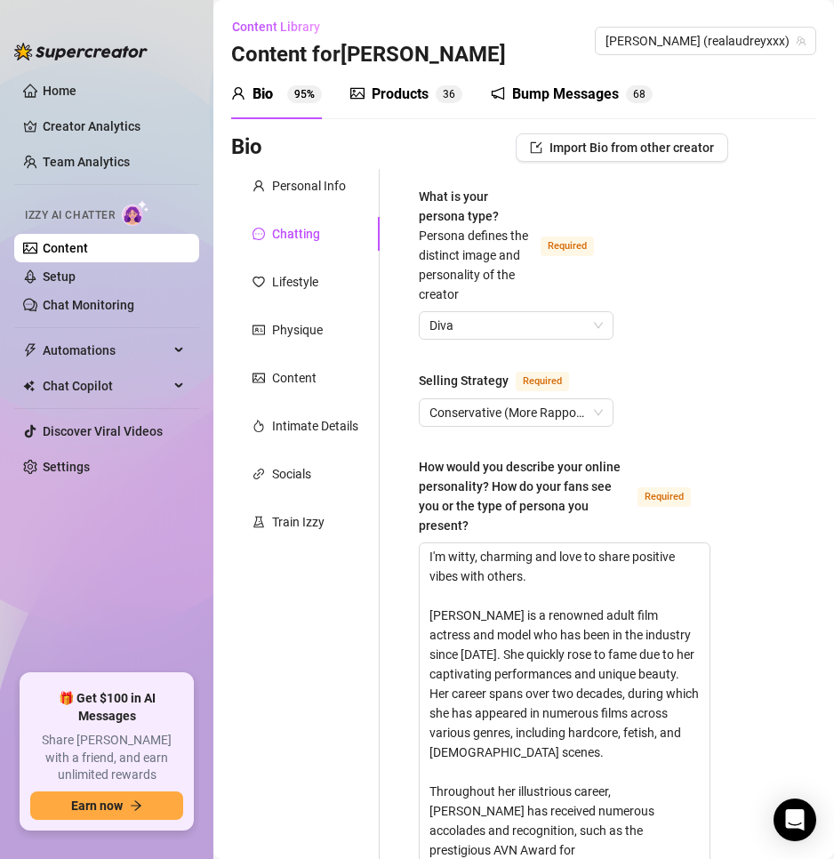
click at [271, 98] on div "Bio" at bounding box center [263, 94] width 20 height 21
click at [72, 278] on link "Setup" at bounding box center [59, 277] width 33 height 14
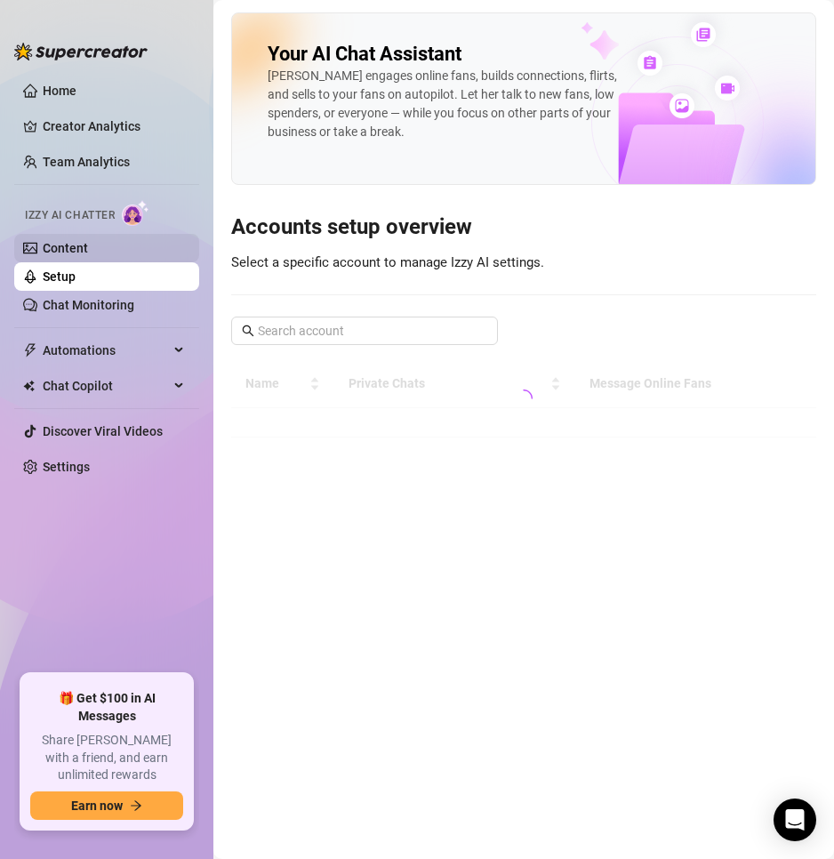
click at [77, 253] on link "Content" at bounding box center [65, 248] width 45 height 14
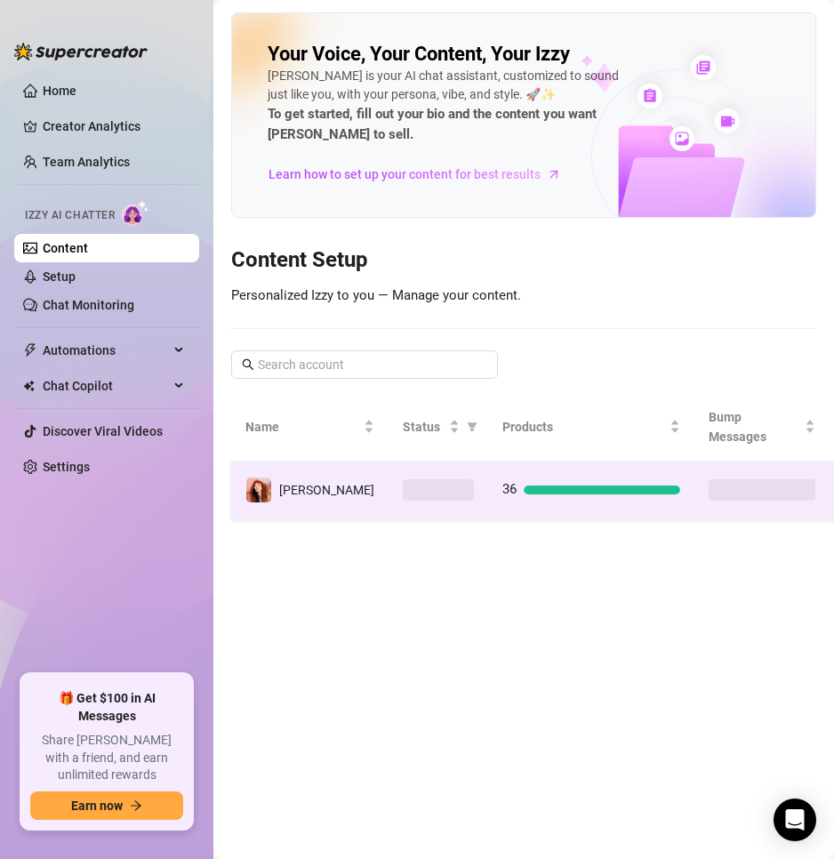
click at [265, 470] on td "[PERSON_NAME]" at bounding box center [309, 491] width 157 height 58
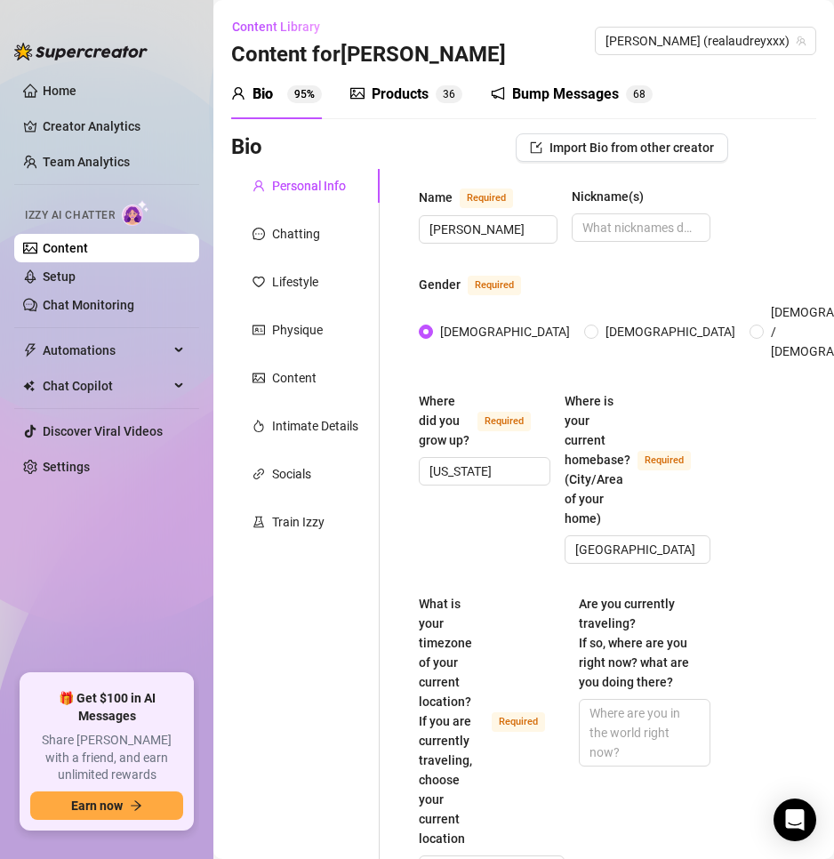
click at [282, 103] on div "Bio 95%" at bounding box center [276, 94] width 91 height 21
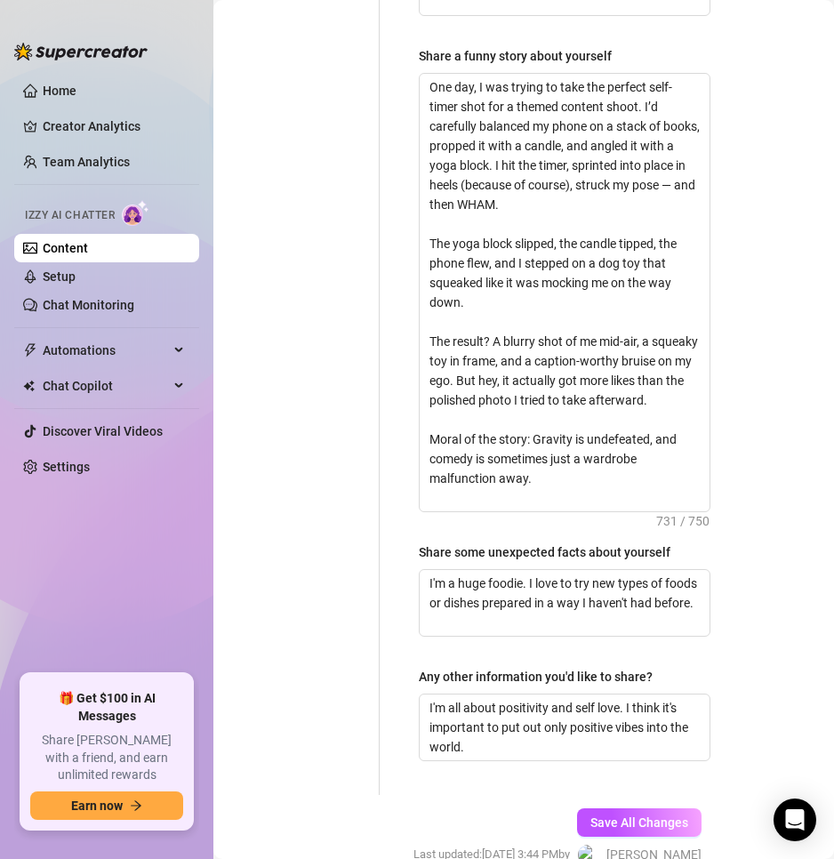
scroll to position [1787, 0]
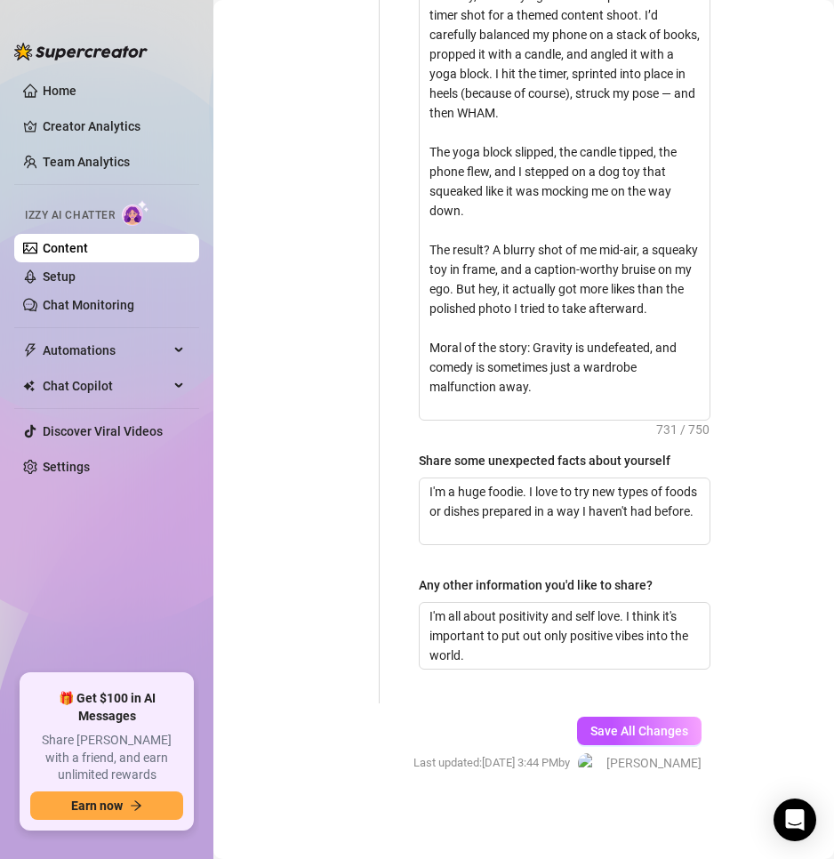
drag, startPoint x: 594, startPoint y: 704, endPoint x: 351, endPoint y: 639, distance: 251.6
click at [593, 717] on button "Save All Changes" at bounding box center [639, 731] width 125 height 28
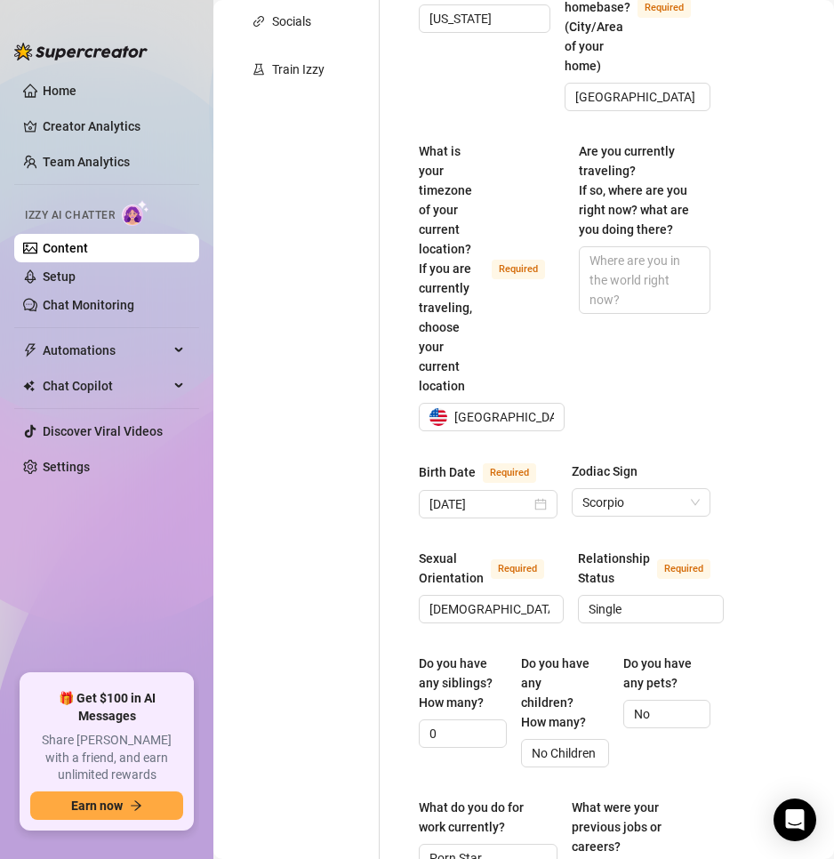
scroll to position [0, 0]
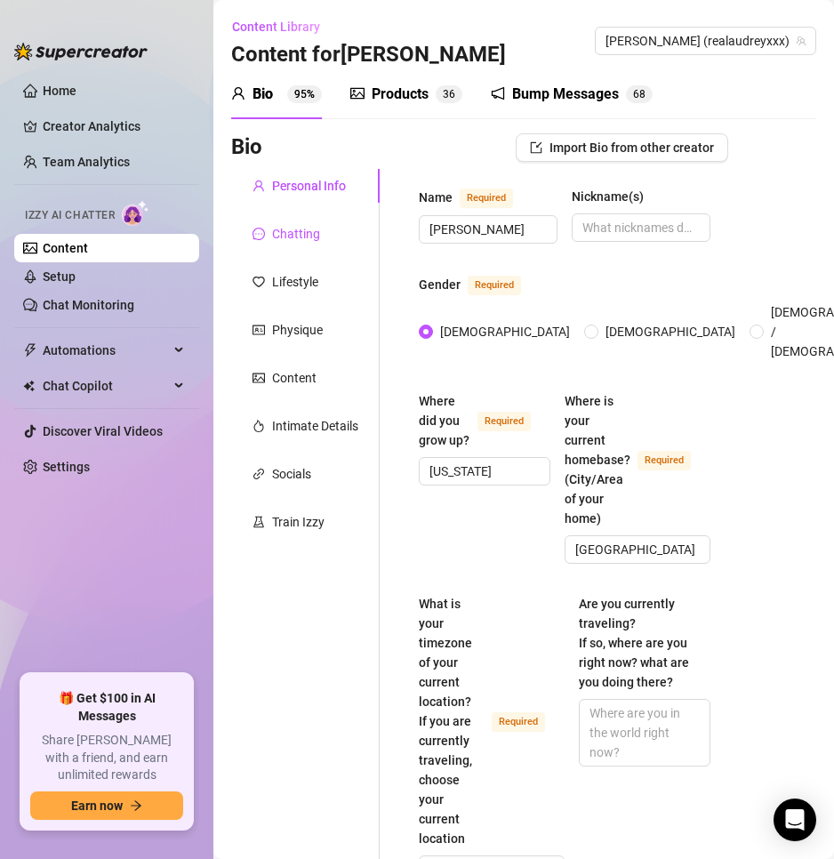
click at [294, 236] on div "Chatting" at bounding box center [296, 234] width 48 height 20
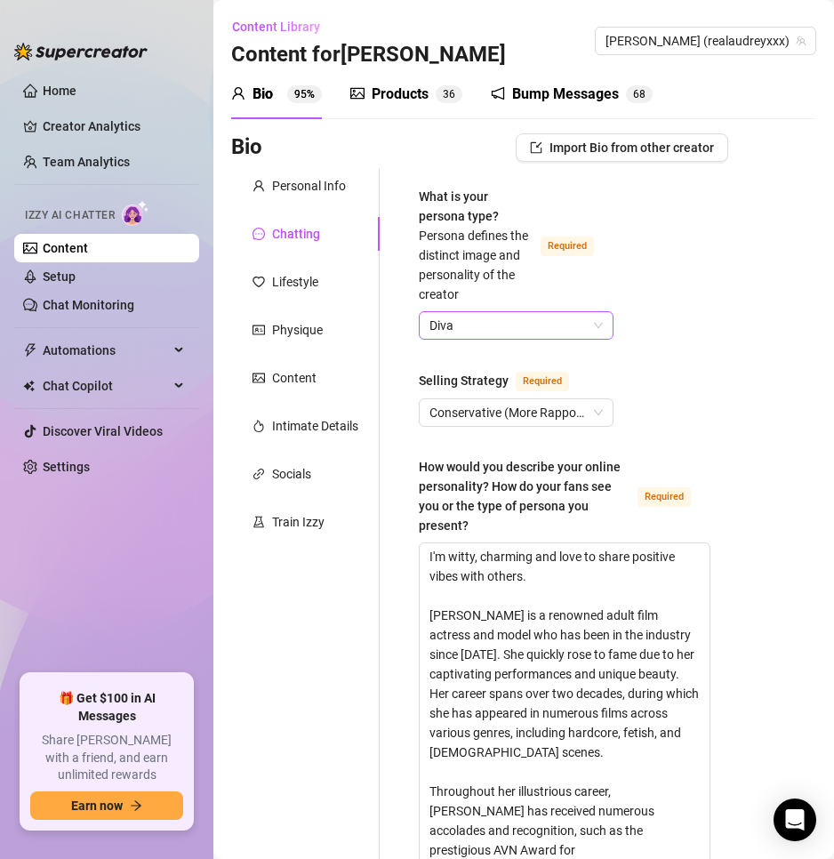
click at [518, 332] on span "Diva" at bounding box center [516, 325] width 173 height 27
click at [552, 322] on span "Diva" at bounding box center [516, 325] width 173 height 27
click at [285, 272] on div "Lifestyle" at bounding box center [295, 282] width 46 height 20
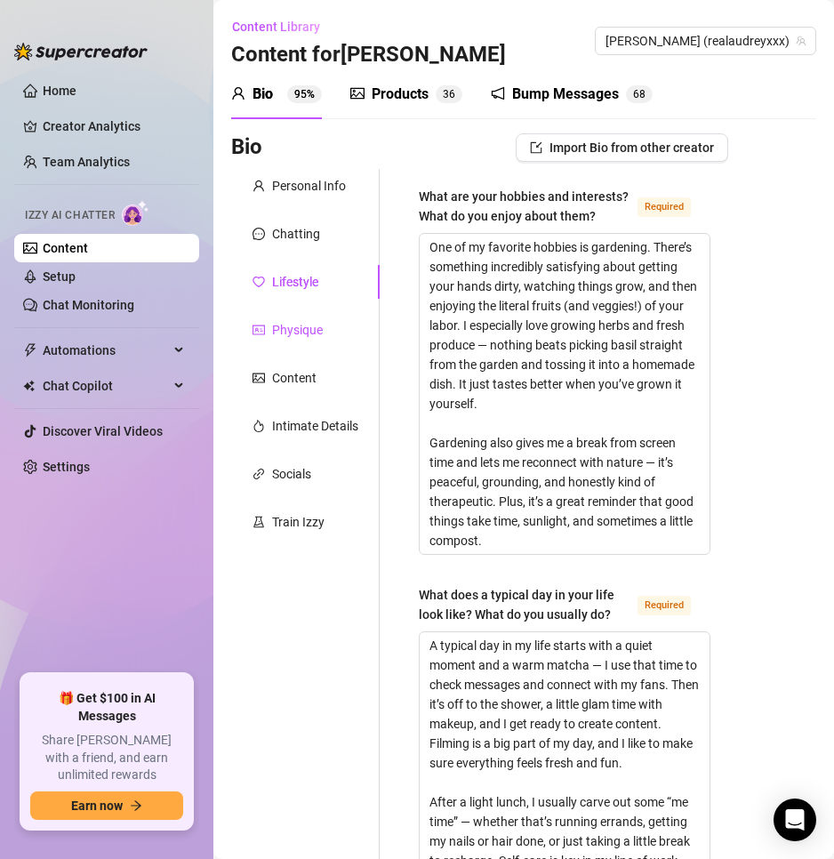
click at [279, 334] on div "Physique" at bounding box center [297, 330] width 51 height 20
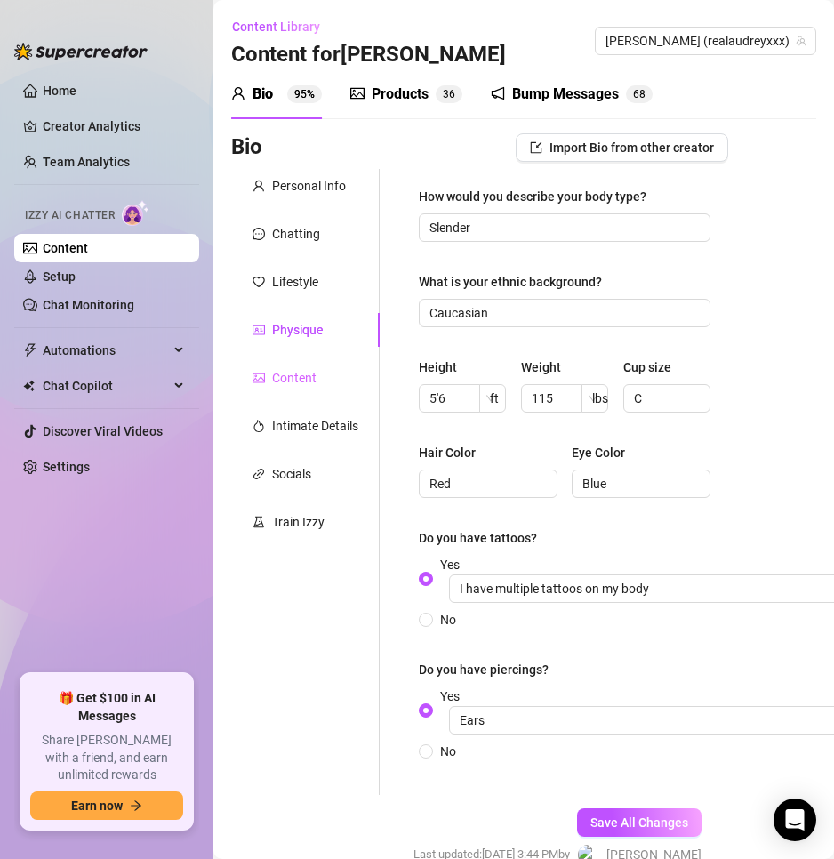
click at [294, 364] on div "Content" at bounding box center [305, 378] width 149 height 34
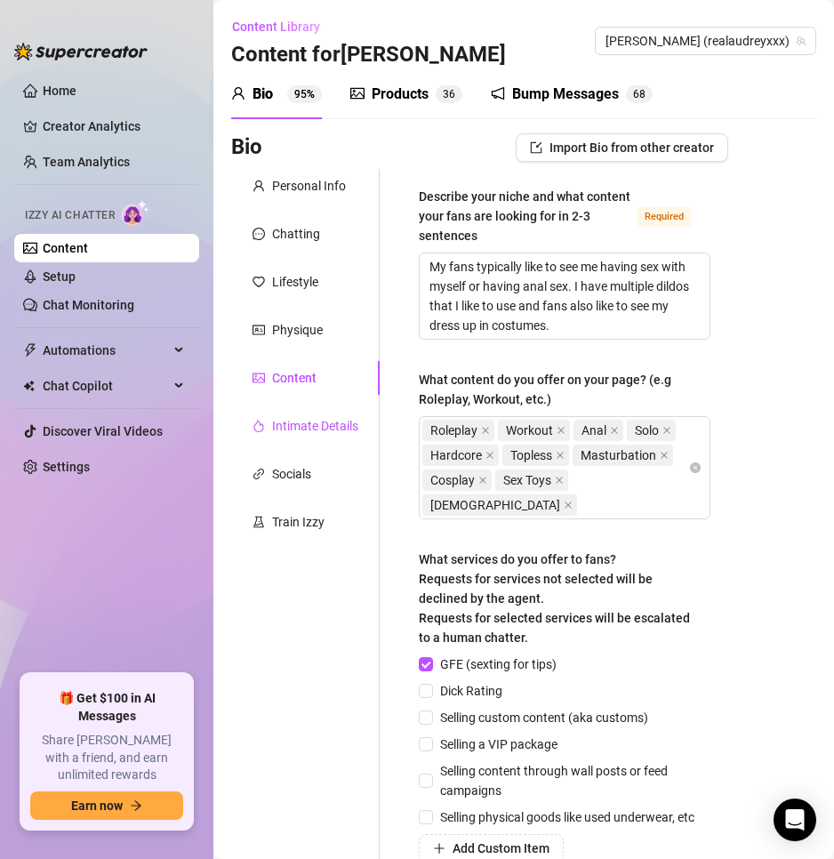
click at [279, 424] on div "Intimate Details" at bounding box center [315, 426] width 86 height 20
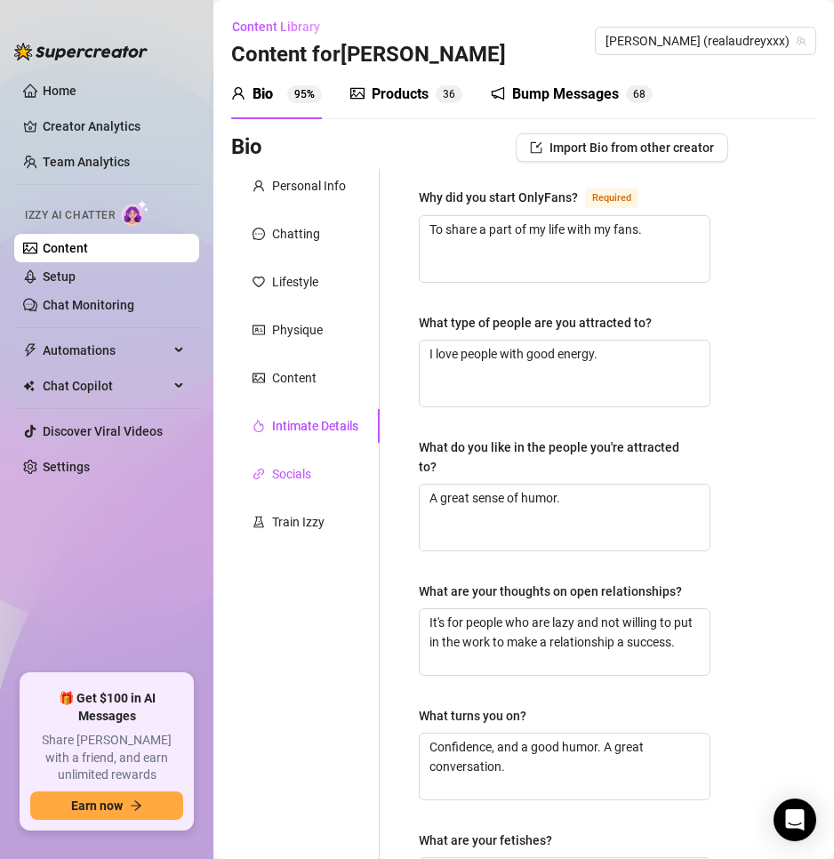
click at [280, 471] on div "Socials" at bounding box center [291, 474] width 39 height 20
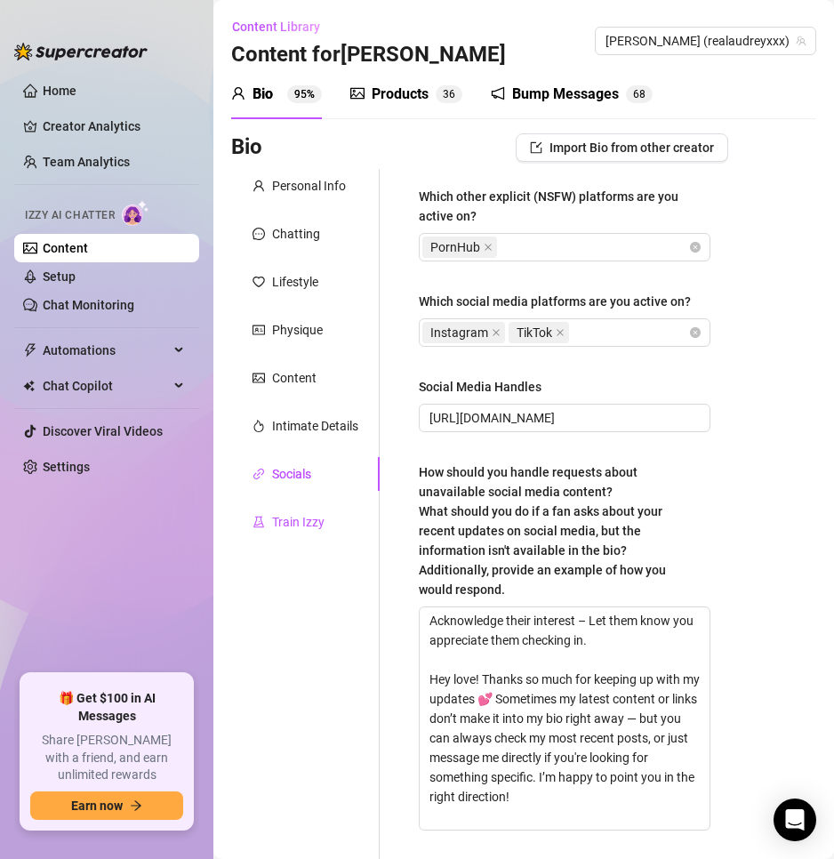
click at [293, 523] on div "Train Izzy" at bounding box center [298, 522] width 52 height 20
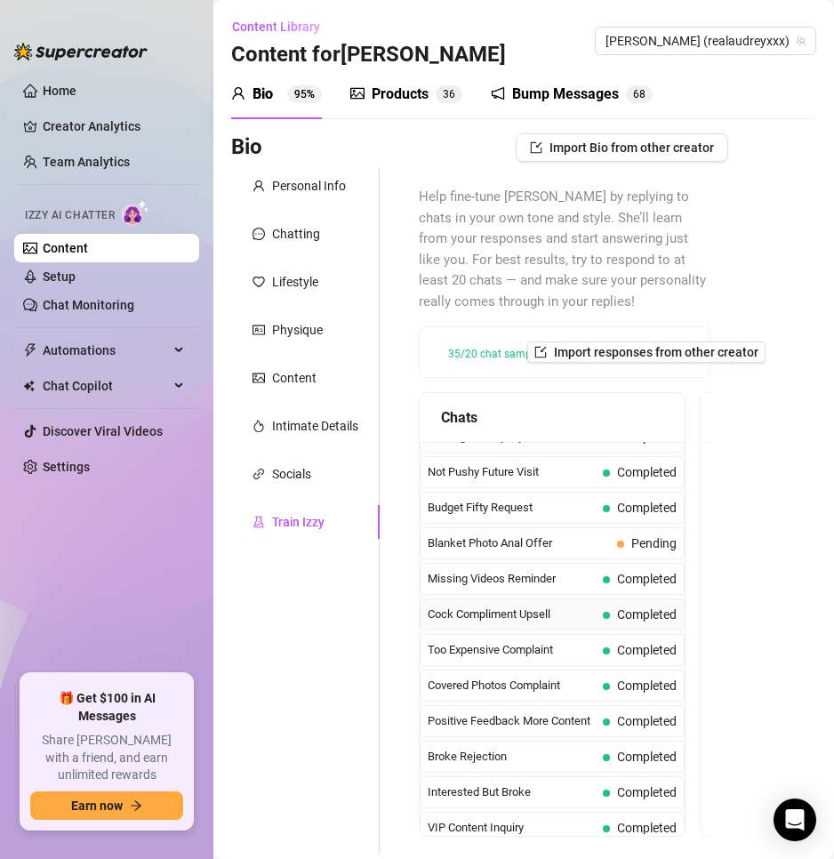
scroll to position [89, 0]
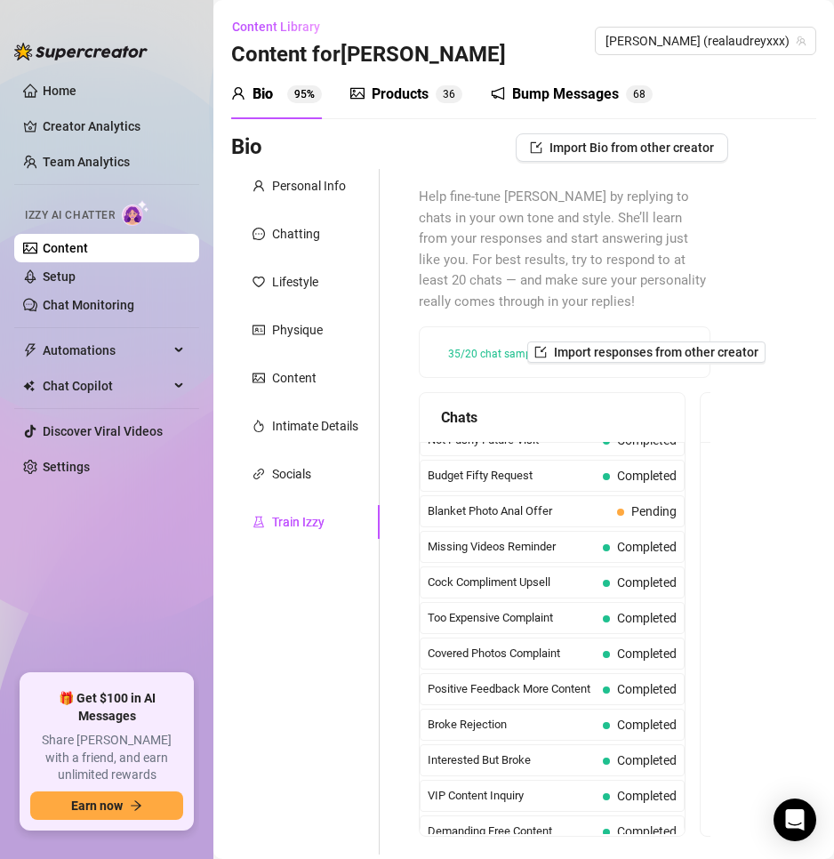
drag, startPoint x: 391, startPoint y: 92, endPoint x: 379, endPoint y: 92, distance: 12.5
click at [391, 92] on div "Products" at bounding box center [400, 94] width 57 height 21
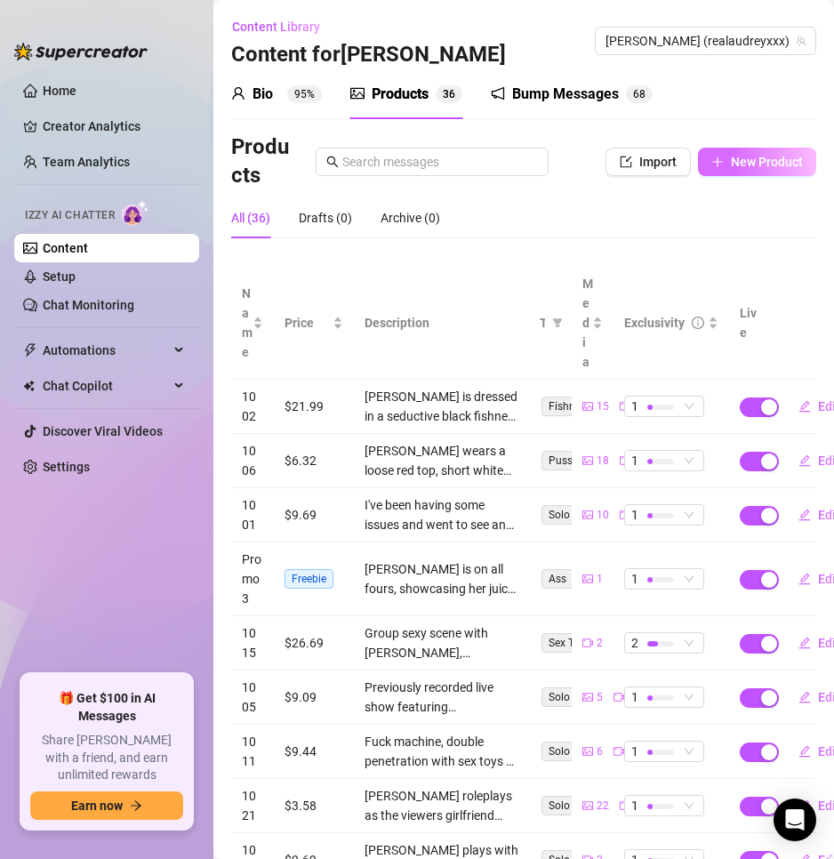
click at [731, 167] on span "New Product" at bounding box center [767, 162] width 72 height 14
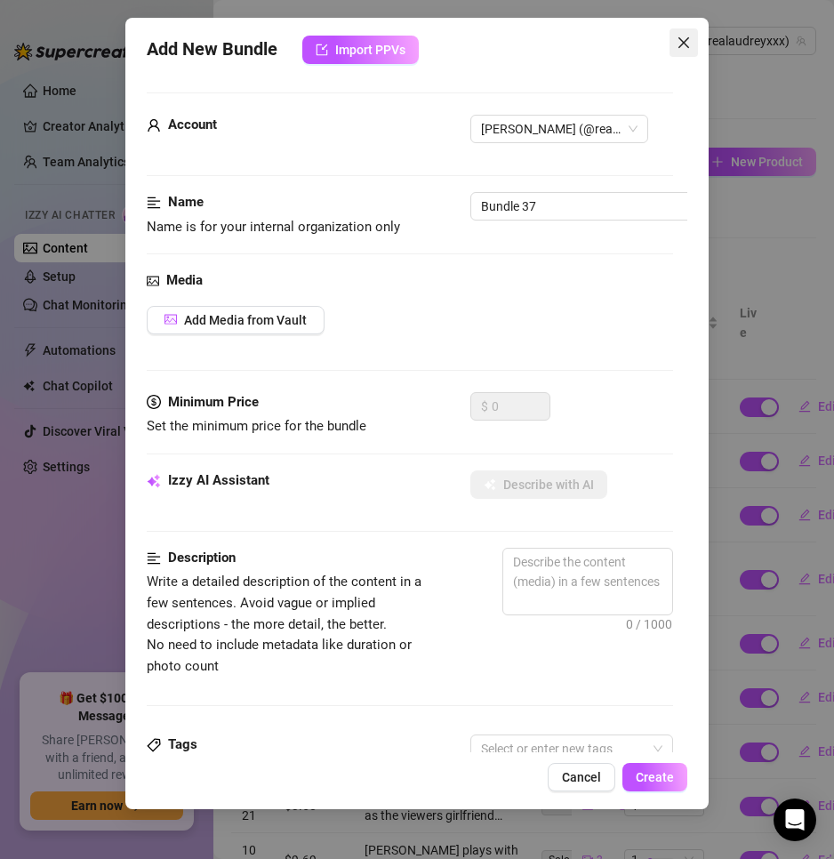
click at [687, 49] on icon "close" at bounding box center [684, 43] width 14 height 14
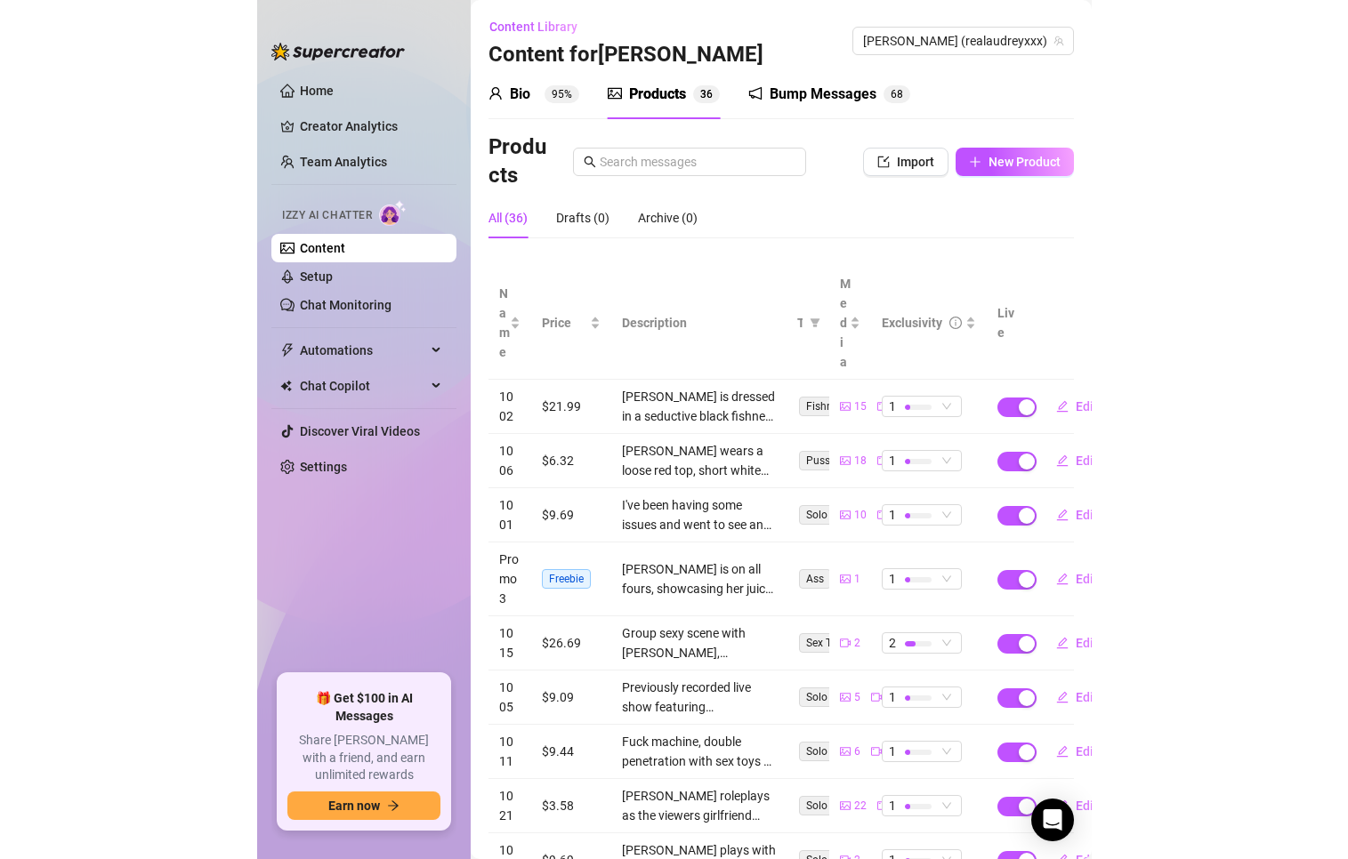
scroll to position [0, 64]
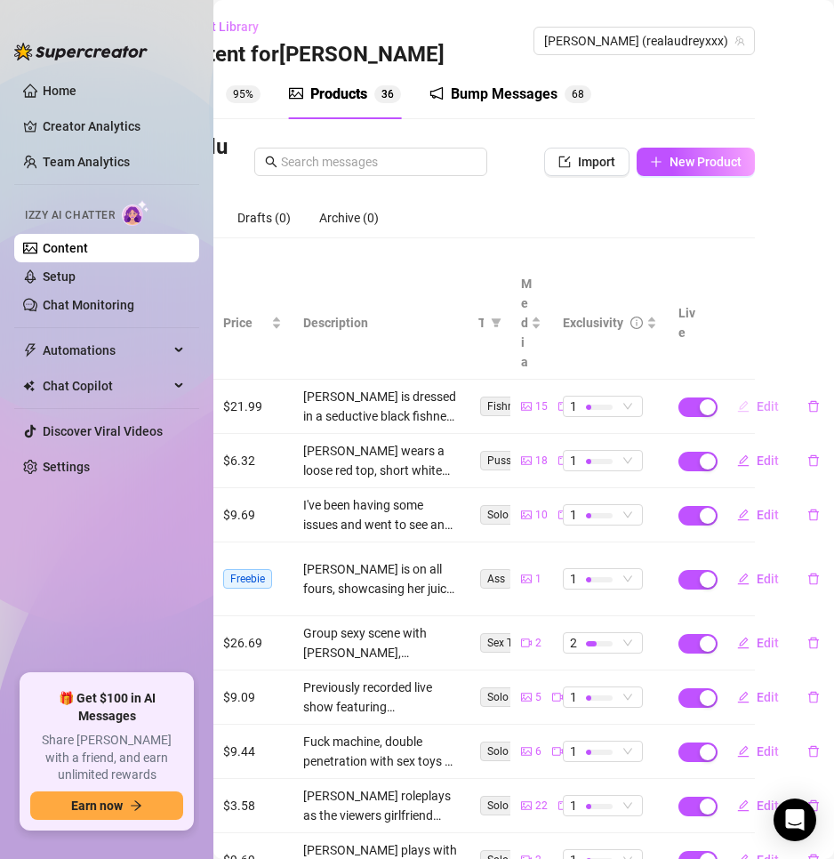
click at [757, 399] on span "Edit" at bounding box center [768, 406] width 22 height 14
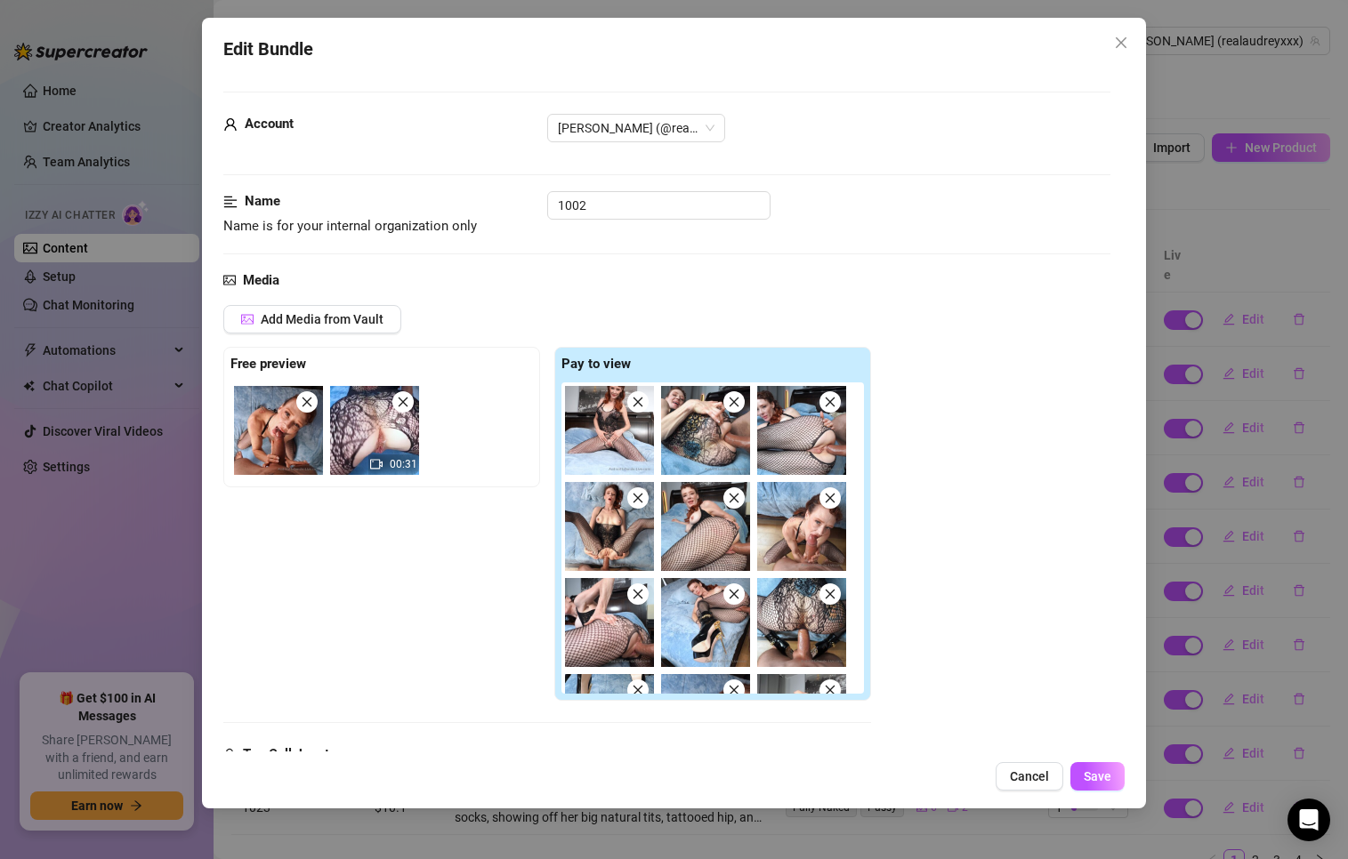
scroll to position [0, 0]
type textarea "I fucked [PERSON_NAME], baby!!! 🥵 I was a very naughty girl, and now you get to…"
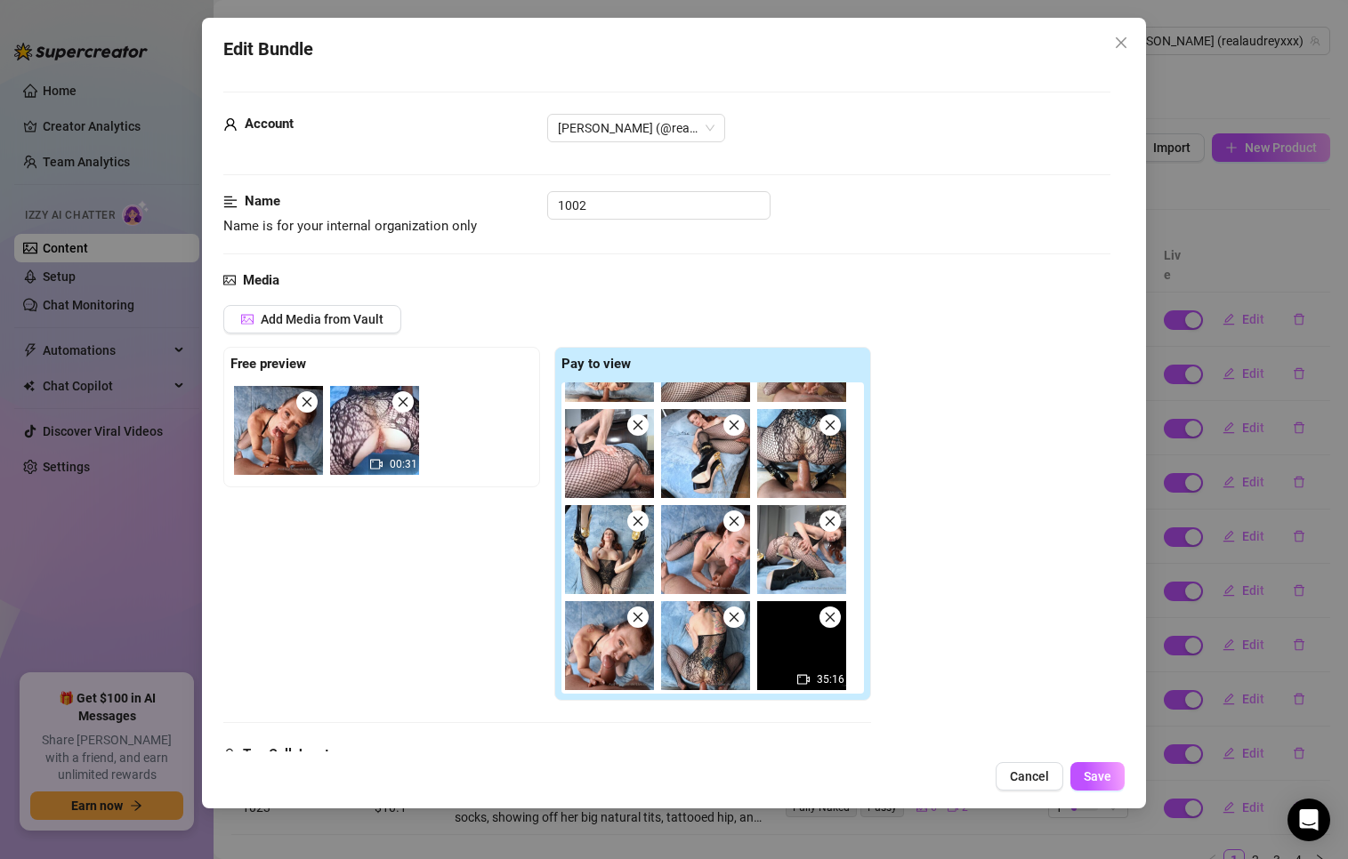
click at [885, 283] on div "Media" at bounding box center [666, 280] width 887 height 21
click at [818, 302] on div "Media Add Media from Vault Free preview 00:31 Pay to view 35:16 Tag Collaborato…" at bounding box center [666, 564] width 887 height 589
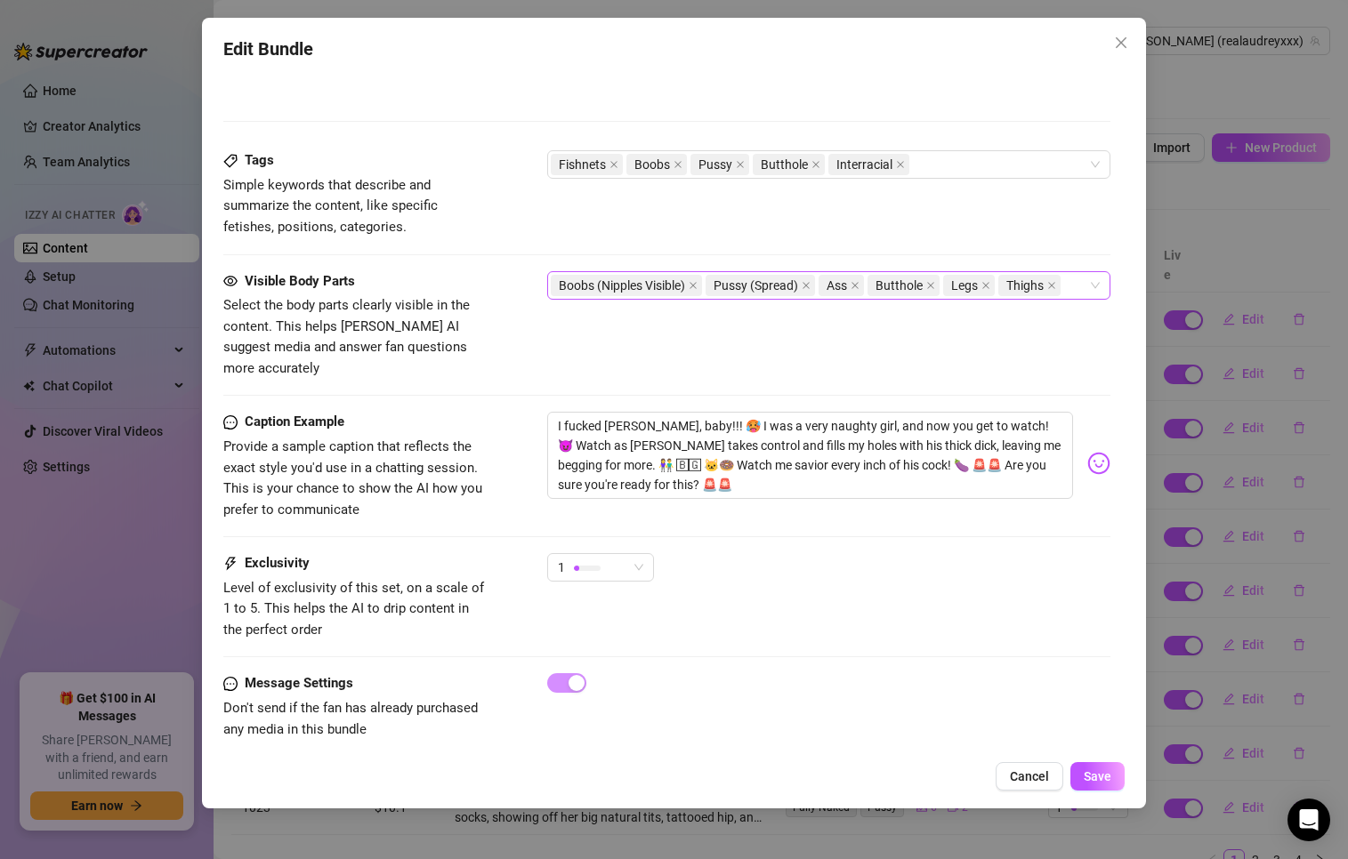
scroll to position [988, 0]
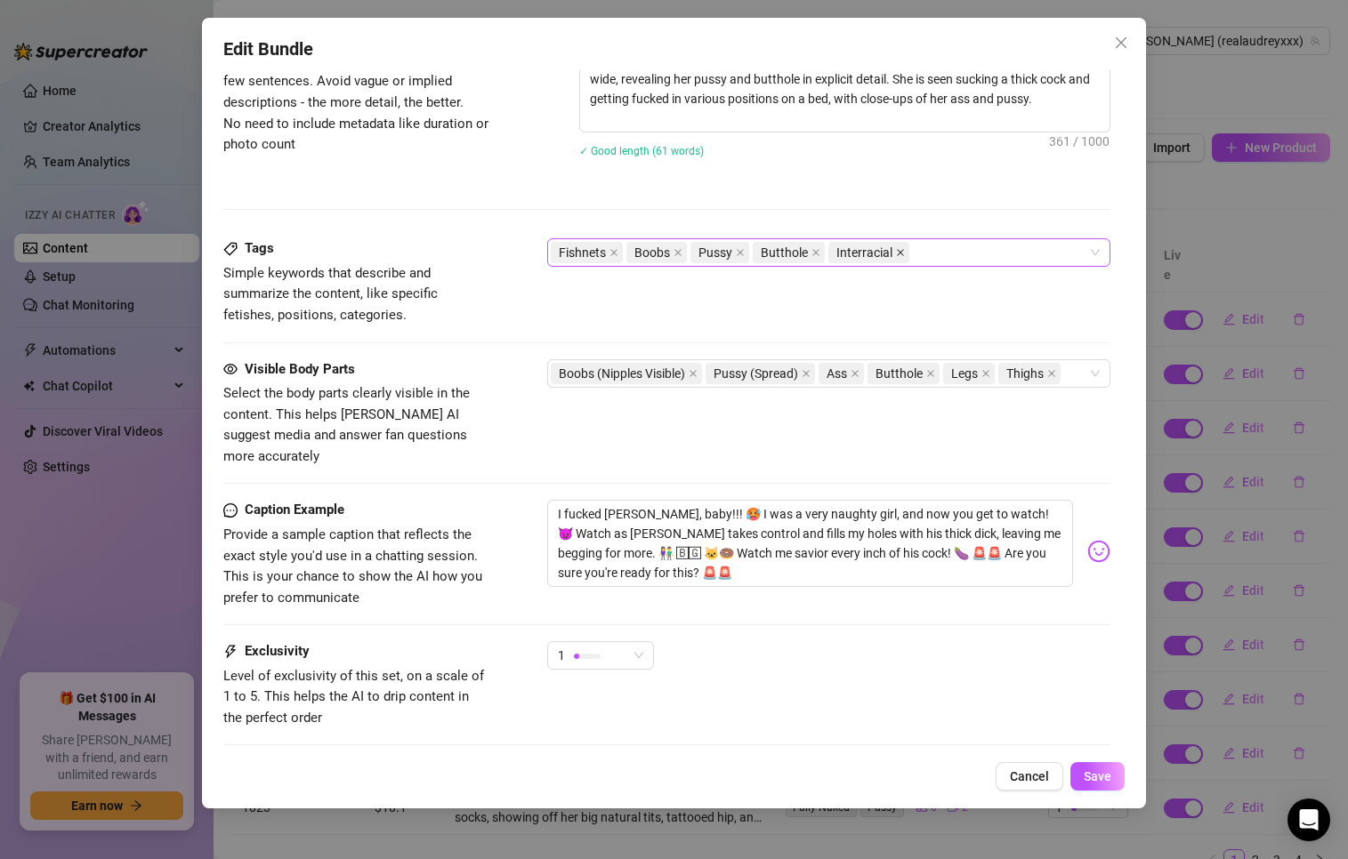
click at [904, 255] on icon "close" at bounding box center [900, 252] width 9 height 9
click at [984, 284] on div "Tags Simple keywords that describe and summarize the content, like specific fet…" at bounding box center [666, 281] width 887 height 87
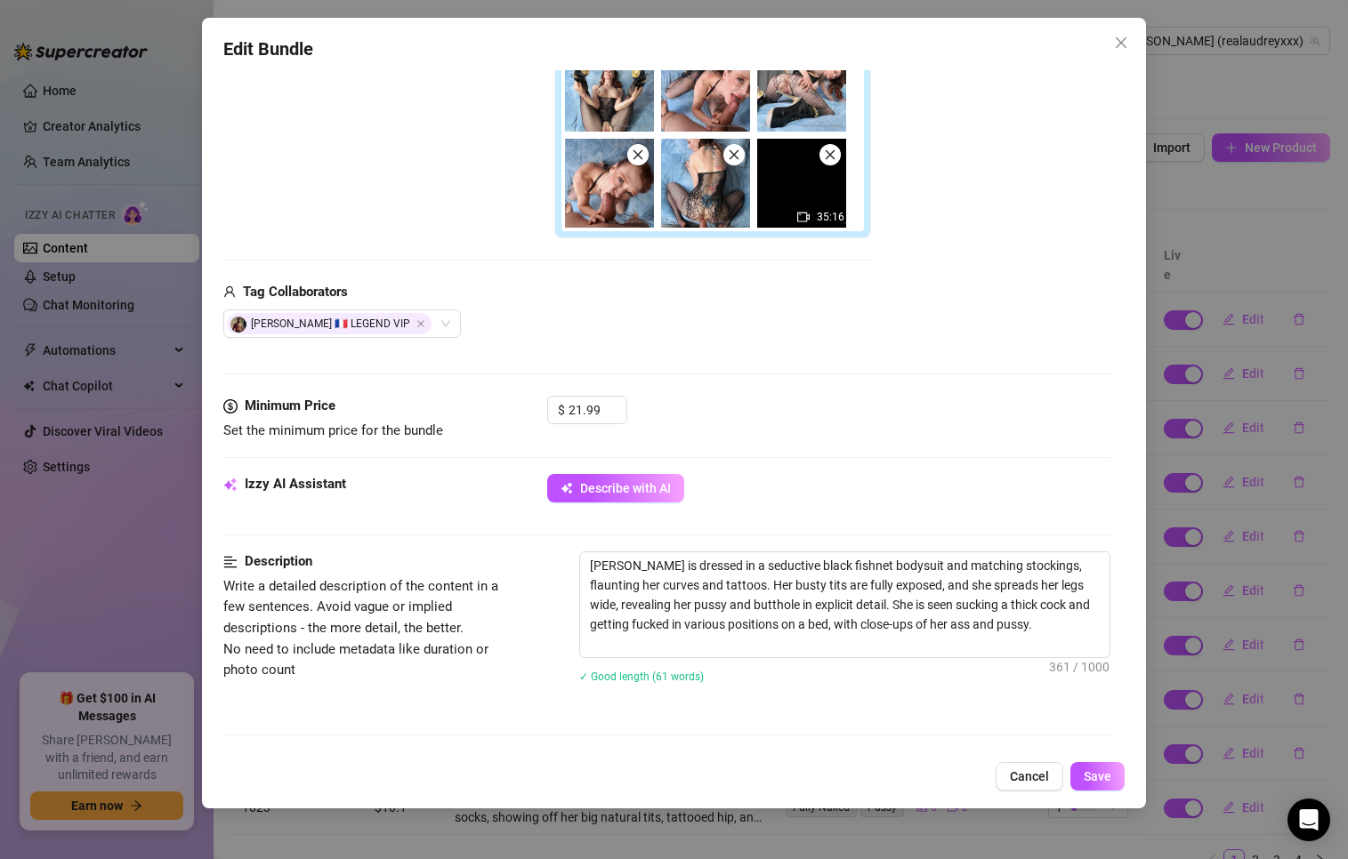
scroll to position [810, 0]
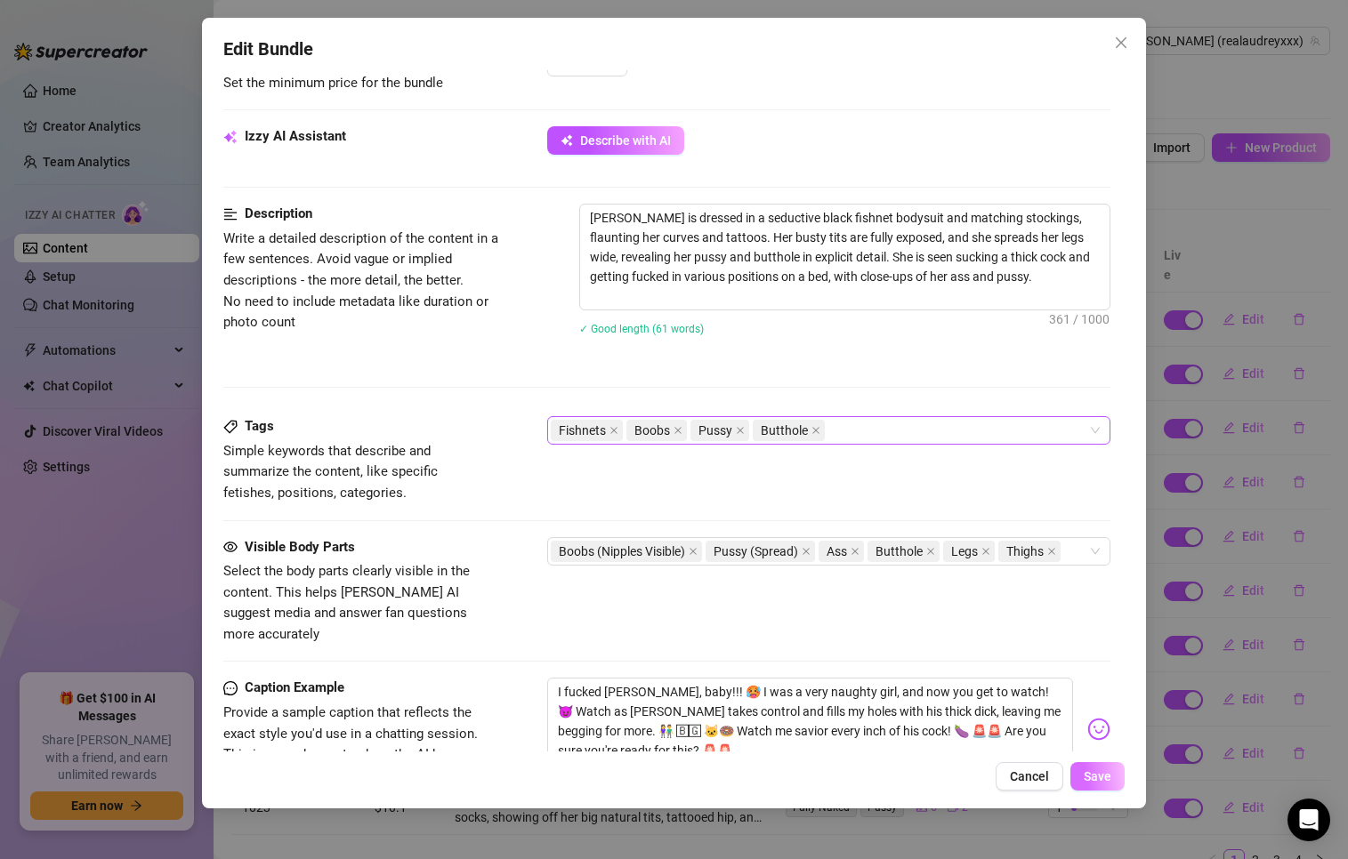
click at [1088, 770] on span "Save" at bounding box center [1097, 776] width 28 height 14
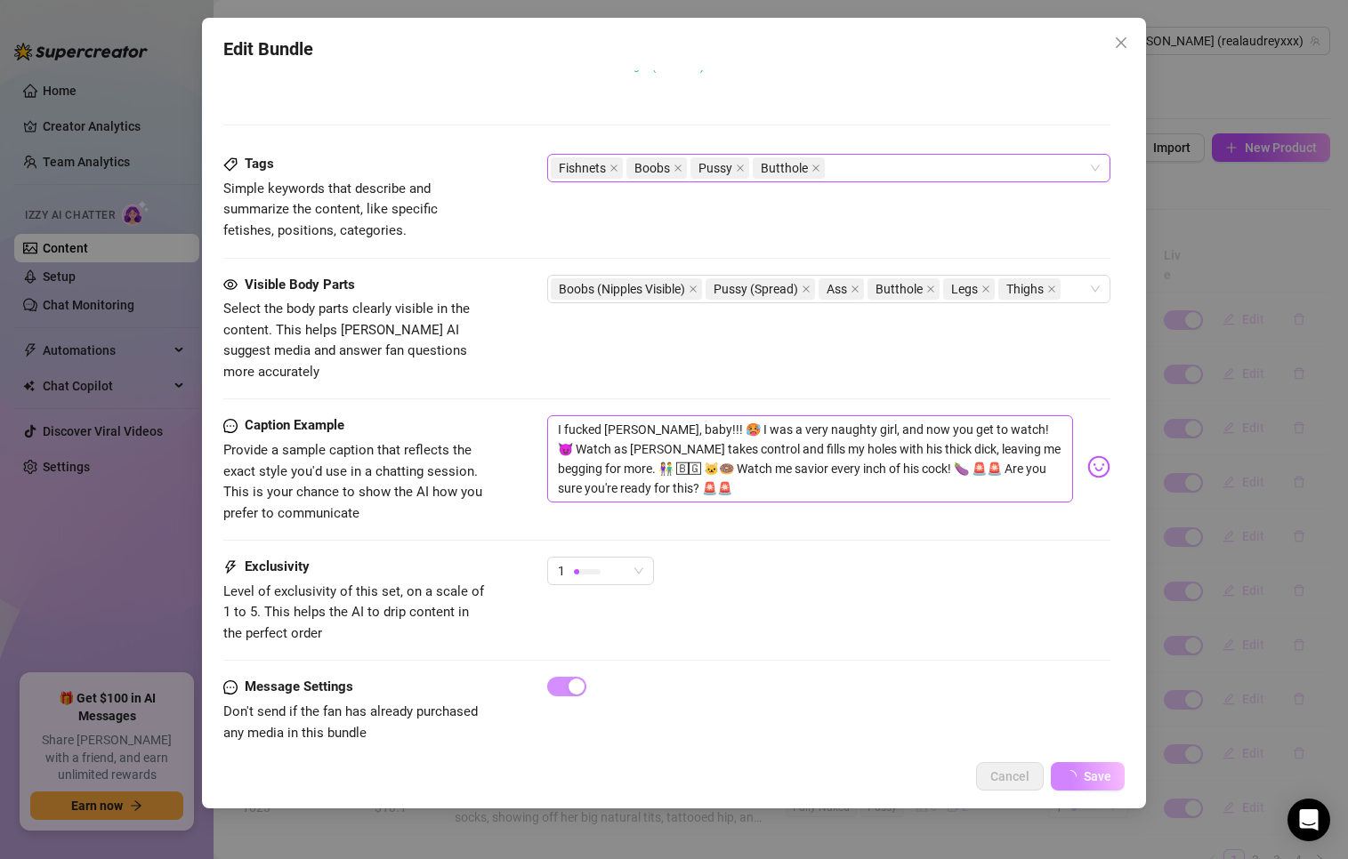
scroll to position [1076, 0]
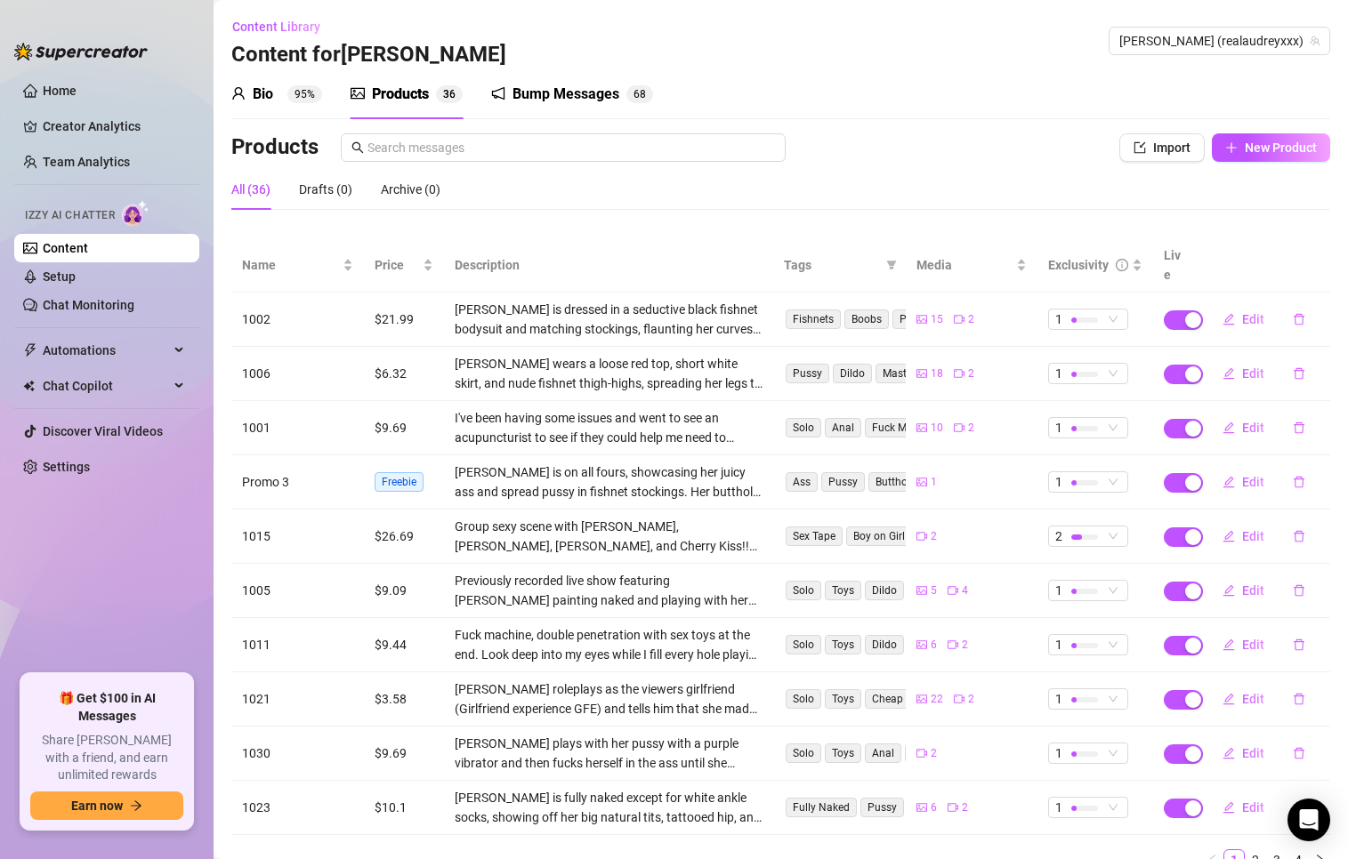
click at [434, 93] on div "Products 3 6" at bounding box center [406, 94] width 112 height 21
click at [564, 96] on div "Bump Messages" at bounding box center [565, 94] width 107 height 21
